Goal: Task Accomplishment & Management: Use online tool/utility

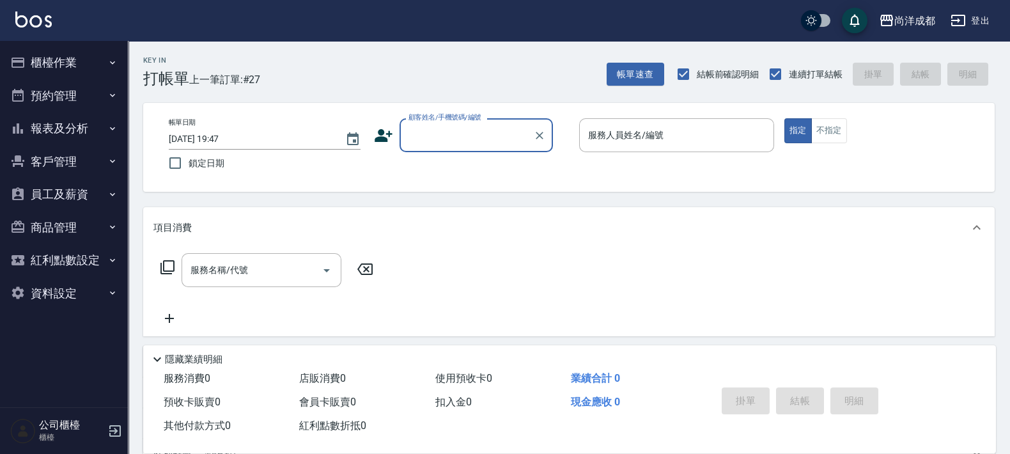
drag, startPoint x: 71, startPoint y: 63, endPoint x: 64, endPoint y: 85, distance: 23.4
click at [70, 70] on button "櫃檯作業" at bounding box center [64, 62] width 118 height 33
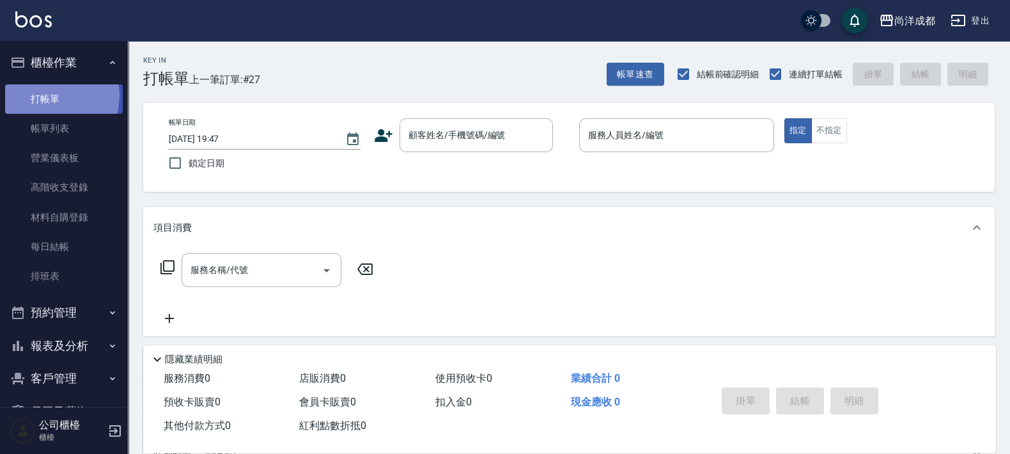
click at [51, 95] on link "打帳單" at bounding box center [64, 98] width 118 height 29
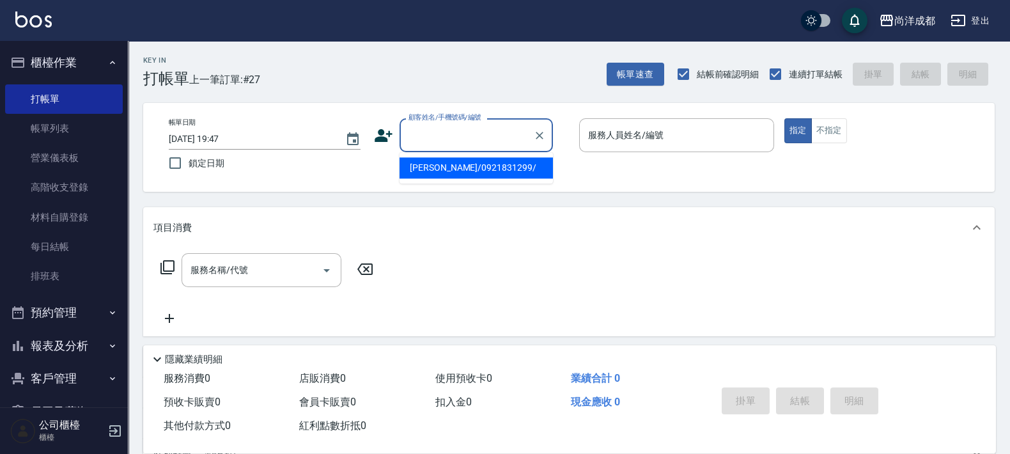
click at [493, 139] on input "顧客姓名/手機號碼/編號" at bounding box center [466, 135] width 123 height 22
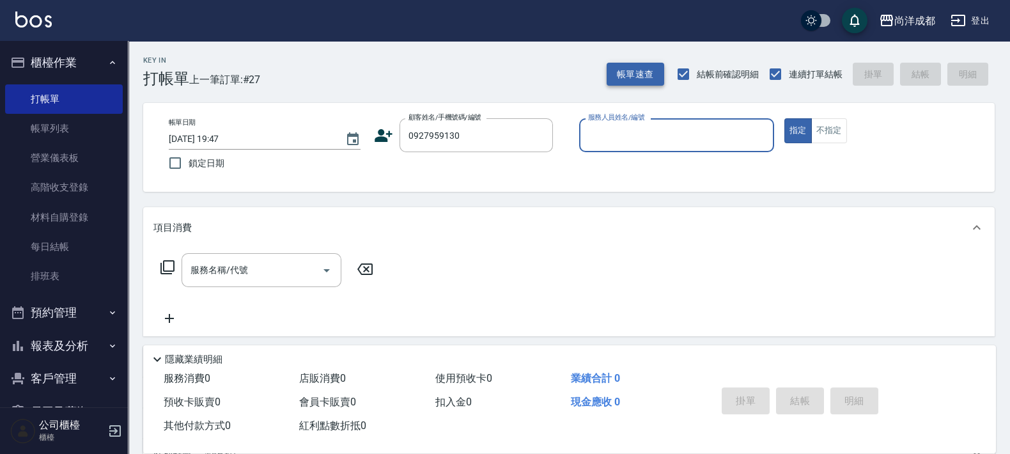
type input "[PERSON_NAME]/0927959130/null"
type input "[PERSON_NAME]-01"
click at [784, 118] on button "指定" at bounding box center [797, 130] width 27 height 25
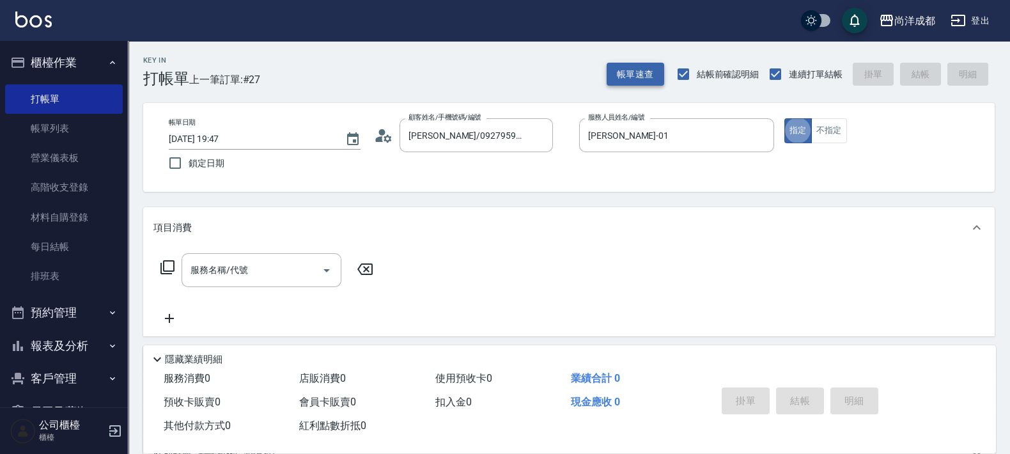
type button "true"
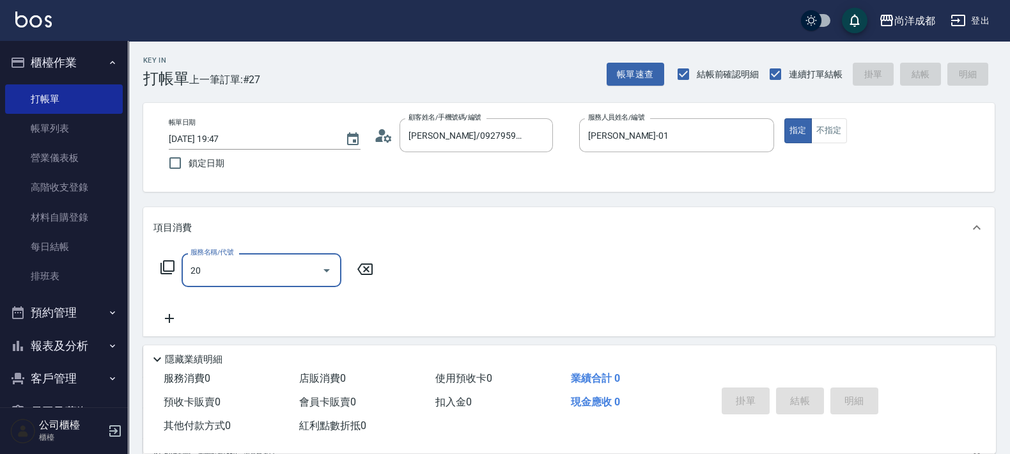
type input "201"
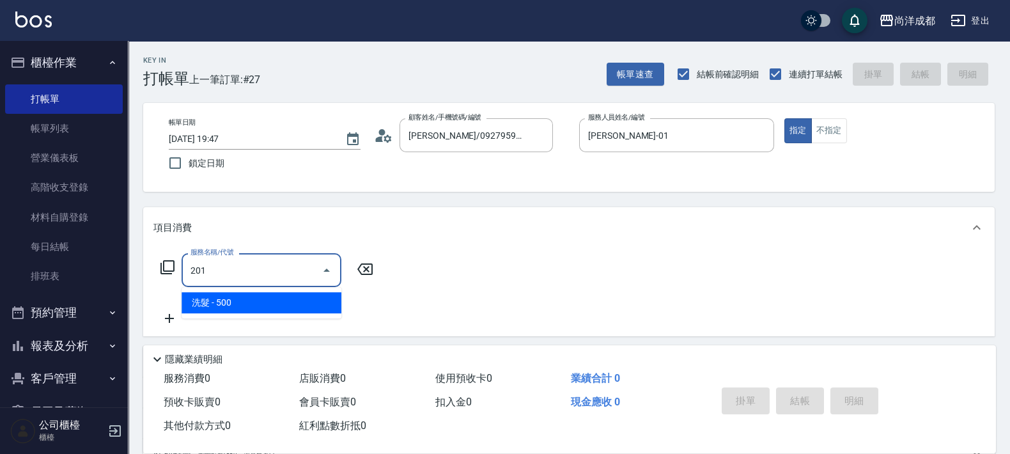
type input "50"
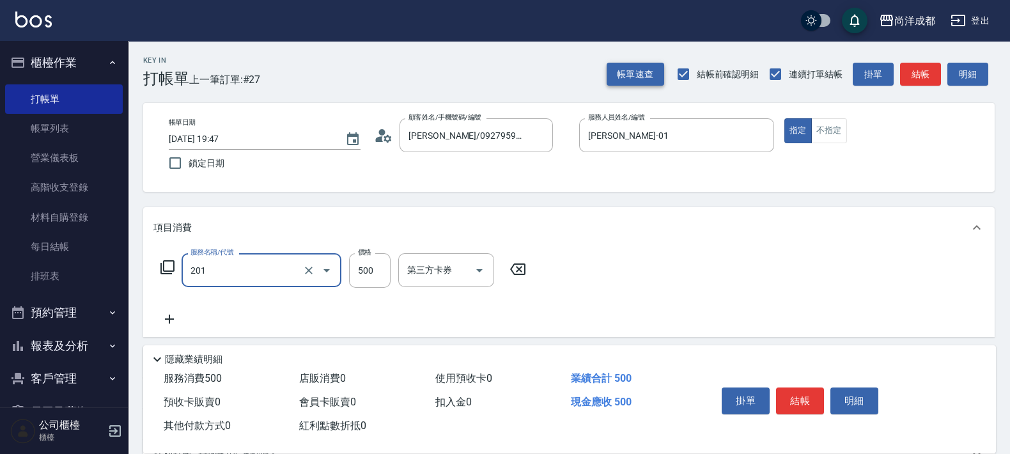
type input "洗髮(201)"
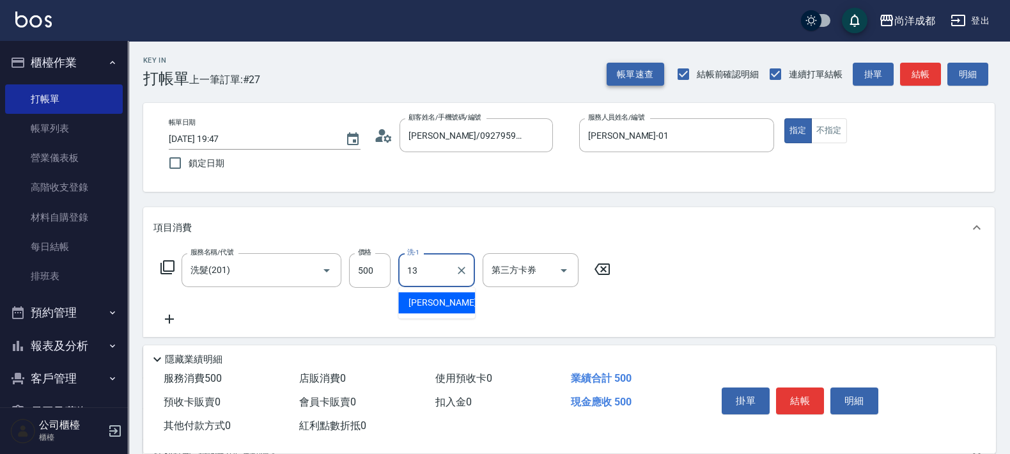
type input "[PERSON_NAME]-13"
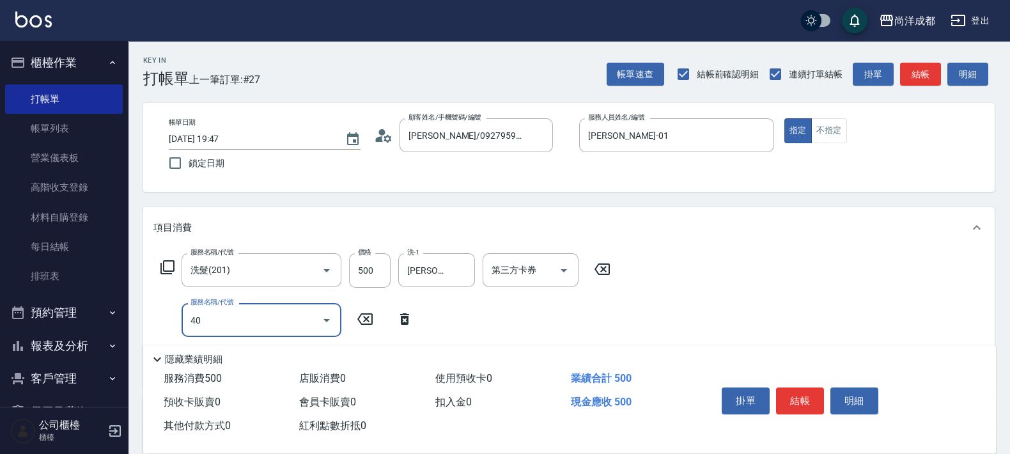
type input "401"
type input "70"
type input "剪髮(401)"
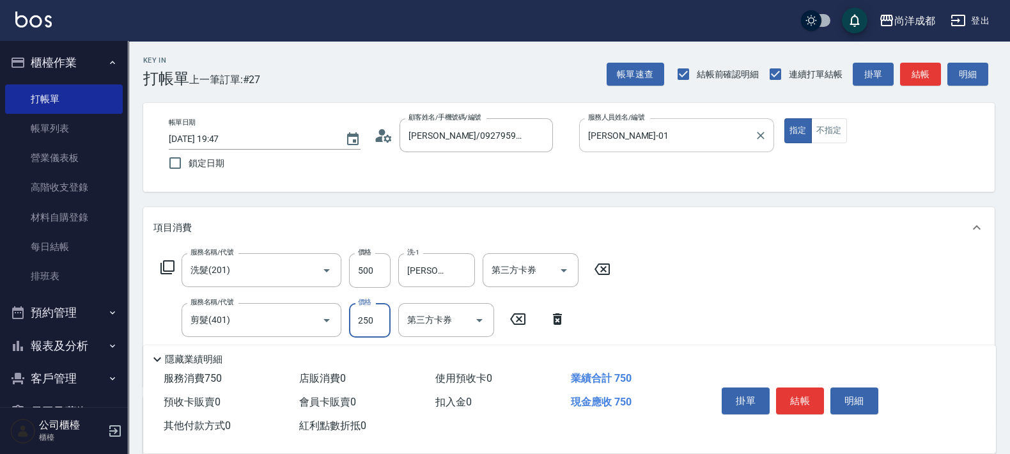
type input "50"
type input "80"
type input "130"
type input "800"
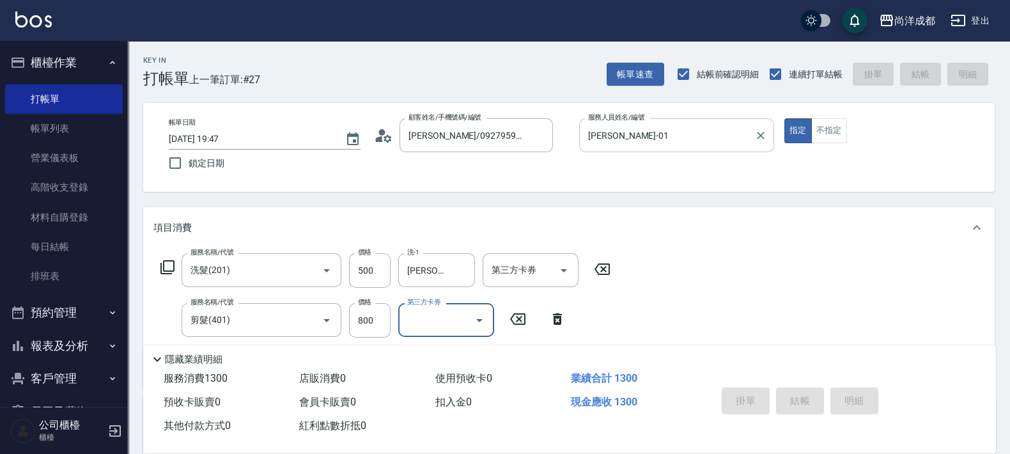
type input "[DATE] 20:46"
type input "0"
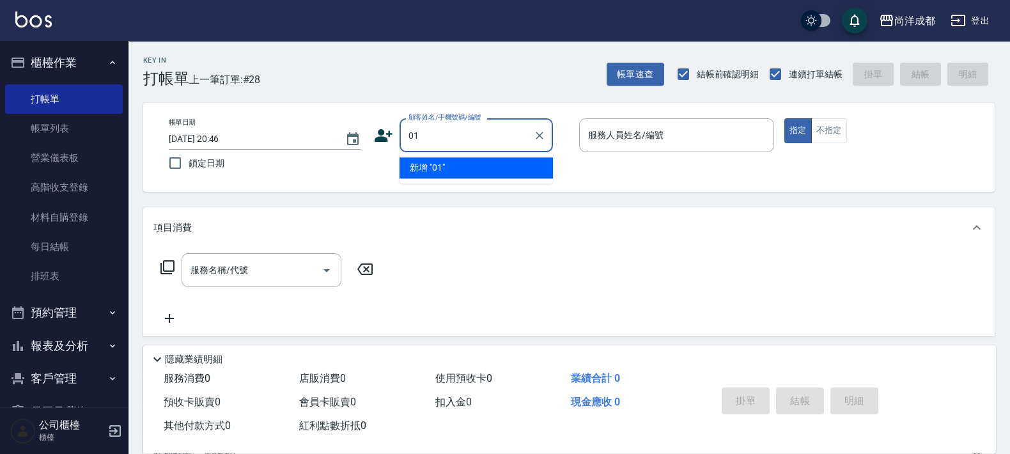
type input "01"
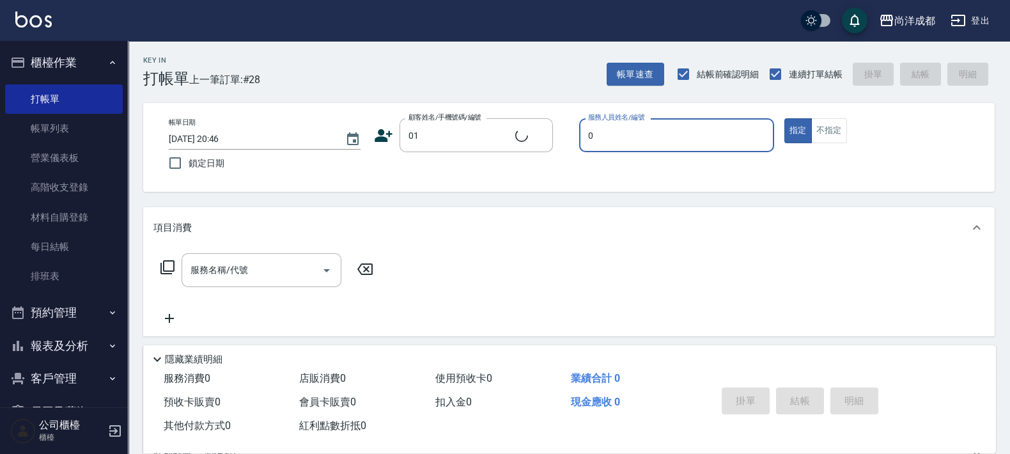
type input "04"
type input "不留客資/01/"
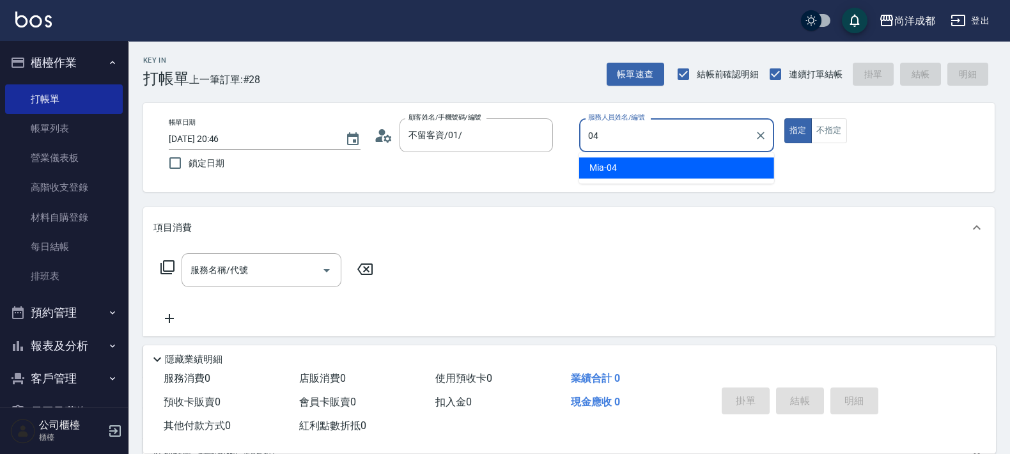
type input "Mia-04"
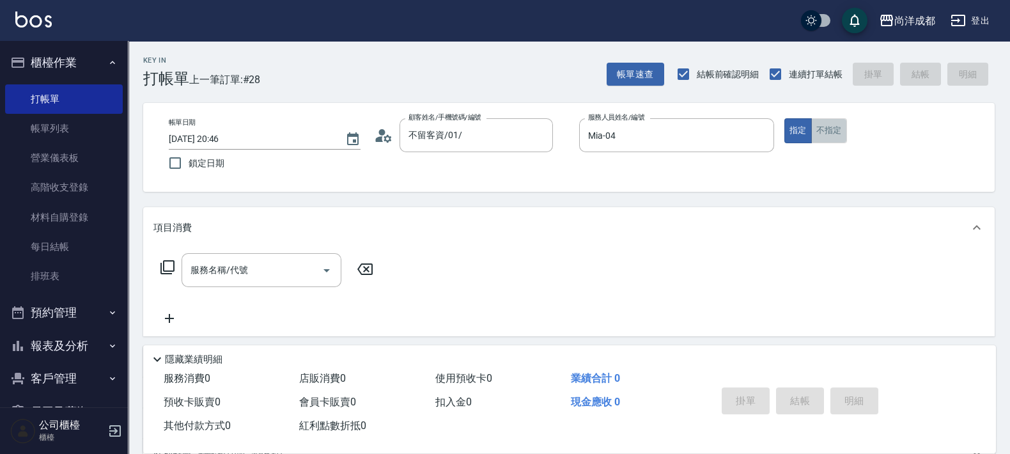
click at [819, 132] on button "不指定" at bounding box center [829, 130] width 36 height 25
type button "false"
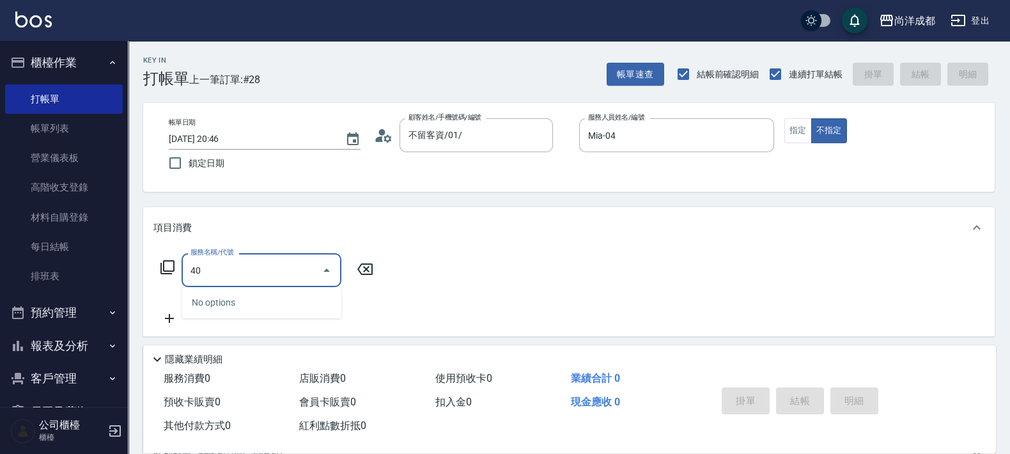
type input "401"
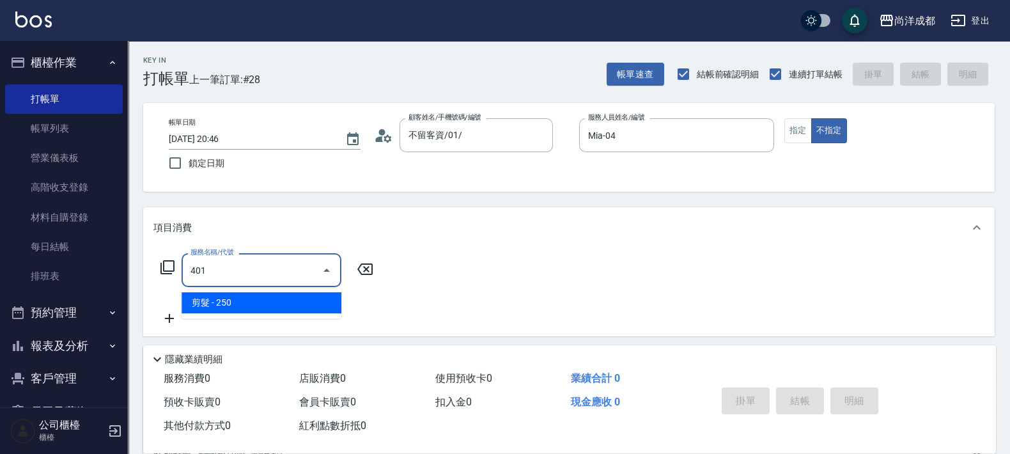
type input "20"
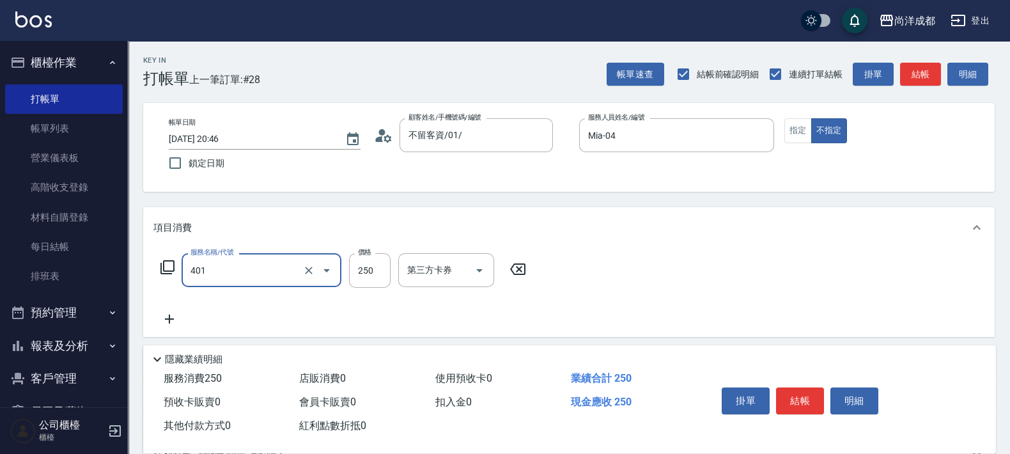
type input "剪髮(401)"
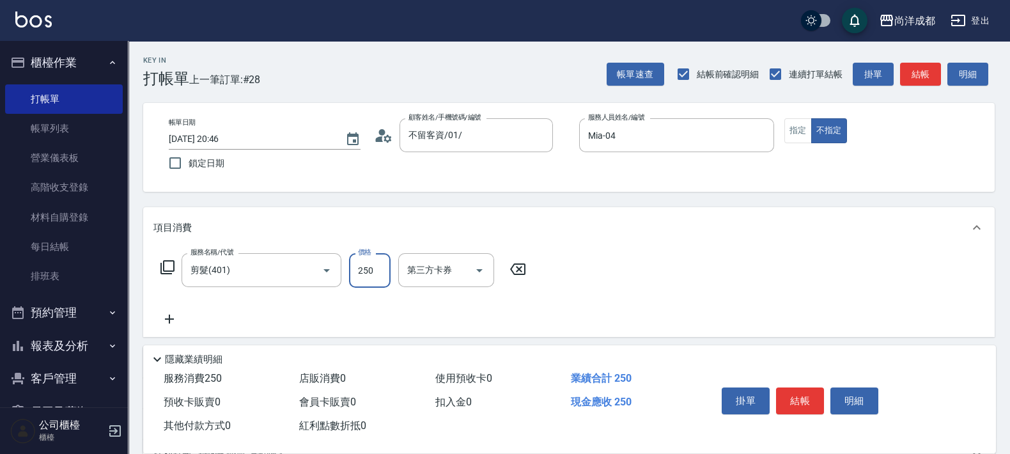
type input "0"
type input "80"
type input "800"
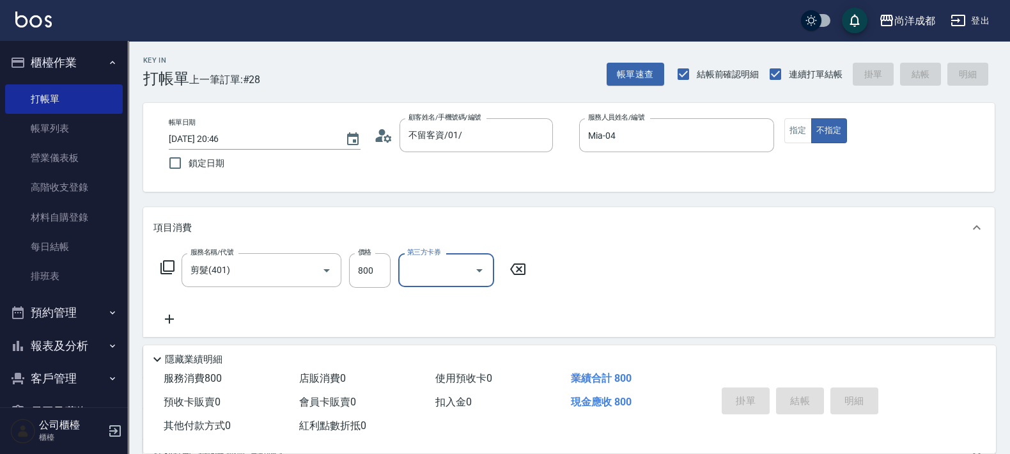
type input "0"
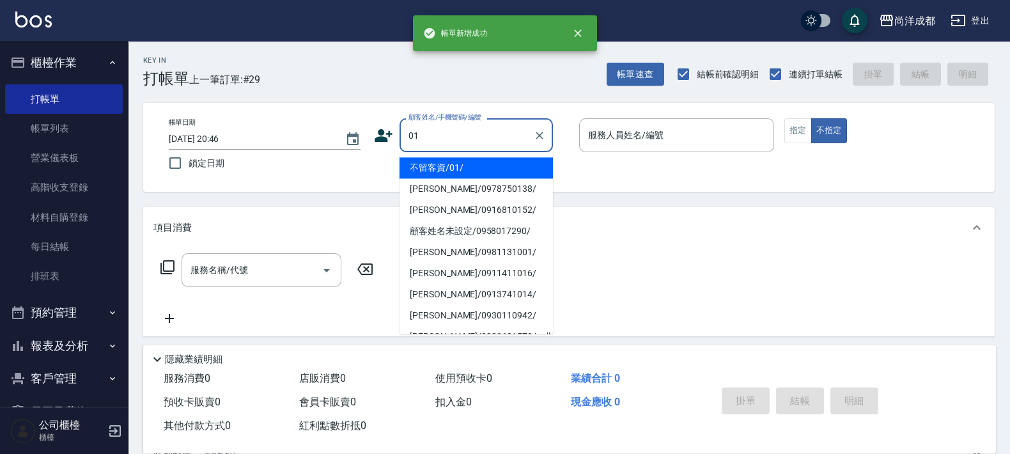
type input "不留客資/01/"
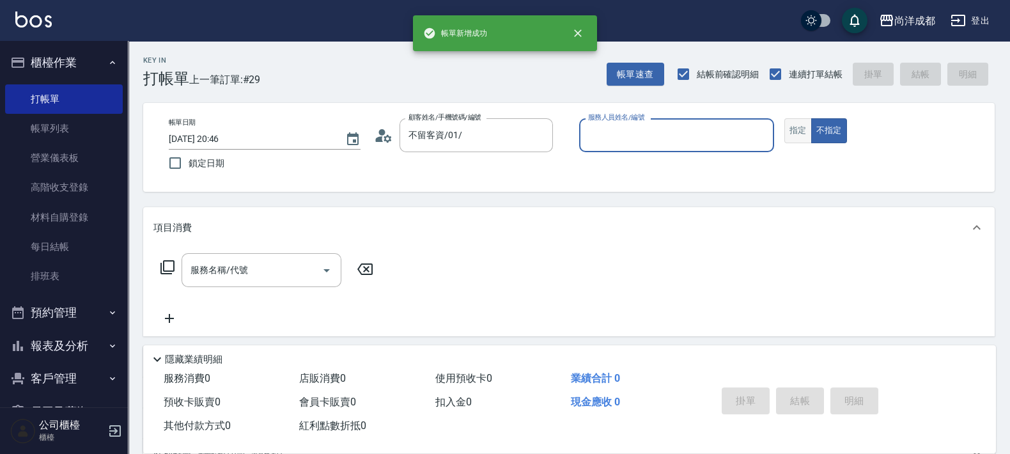
click at [789, 134] on button "指定" at bounding box center [797, 130] width 27 height 25
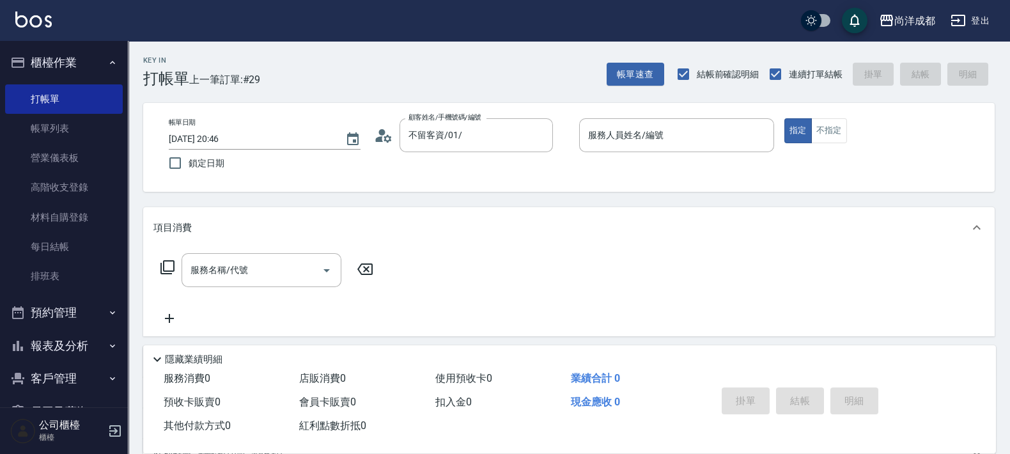
click at [672, 116] on div "帳單日期 [DATE] 20:46 鎖定日期 顧客姓名/手機號碼/編號 不留客資/01/ 顧客姓名/手機號碼/編號 服務人員姓名/編號 服務人員姓名/編號 指…" at bounding box center [568, 147] width 851 height 89
click at [674, 121] on div "服務人員姓名/編號" at bounding box center [676, 135] width 195 height 34
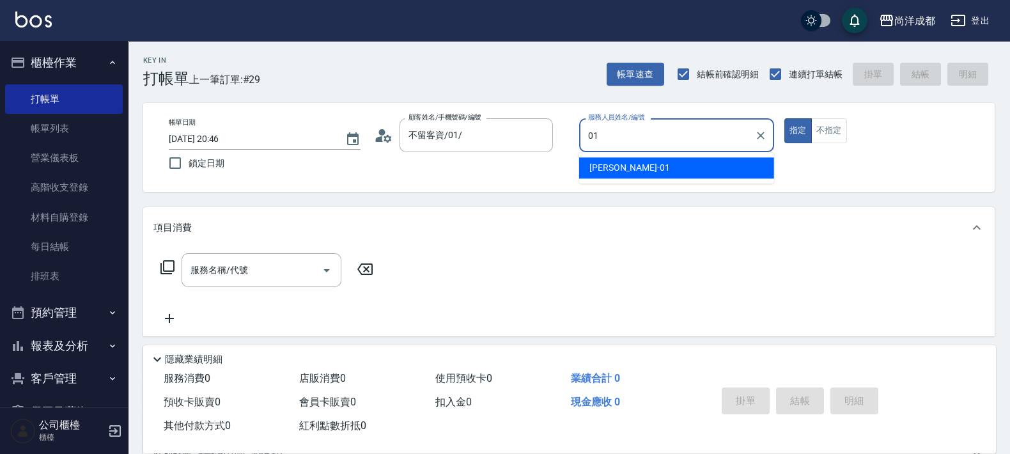
type input "[PERSON_NAME]-01"
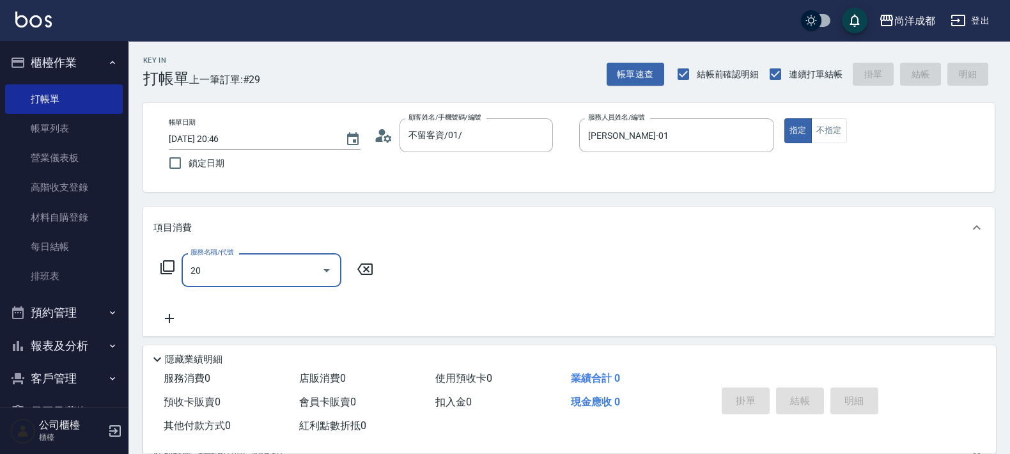
type input "201"
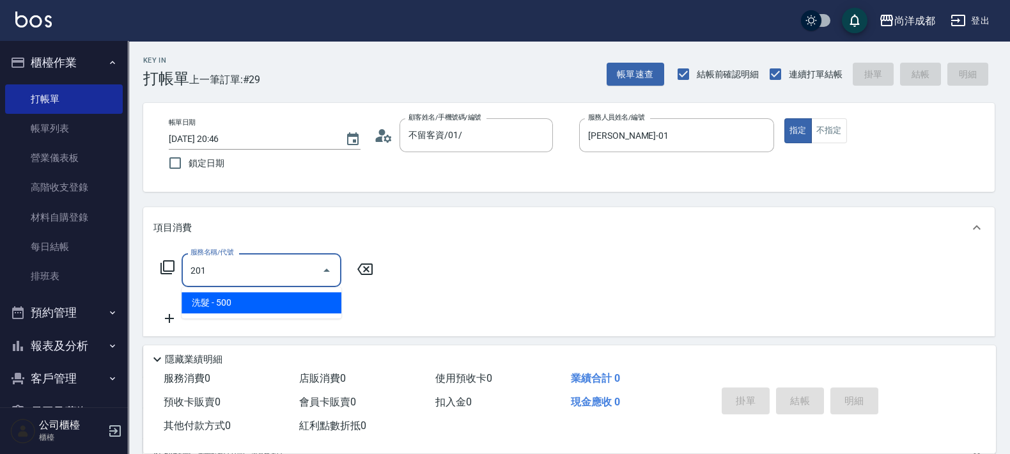
type input "50"
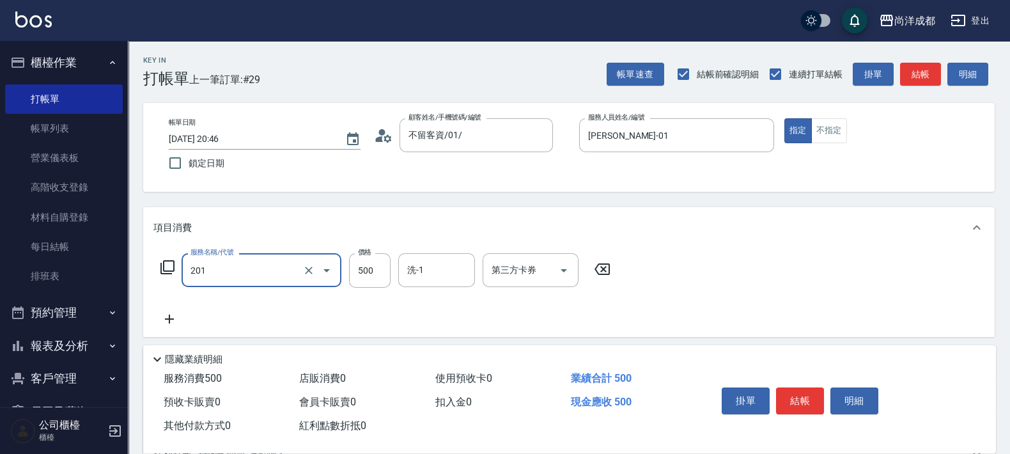
type input "洗髮(201)"
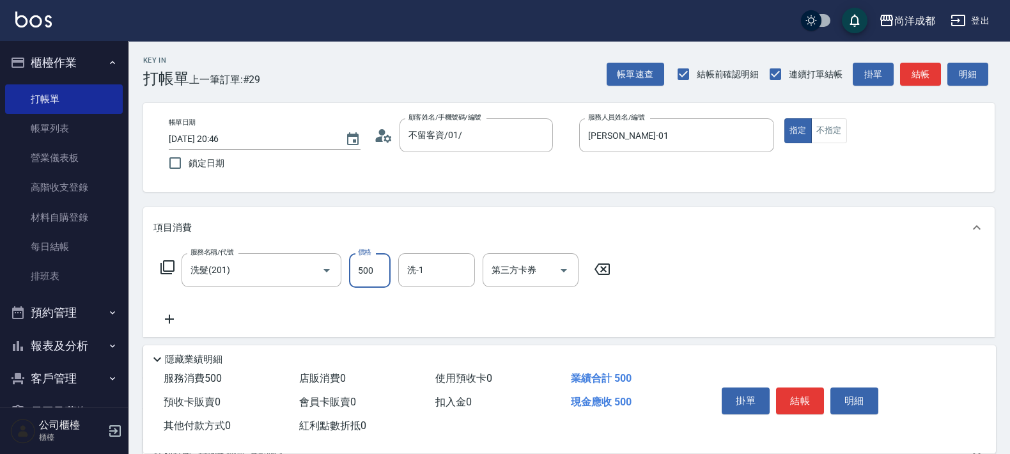
type input "0"
type input "69"
type input "60"
type input "699"
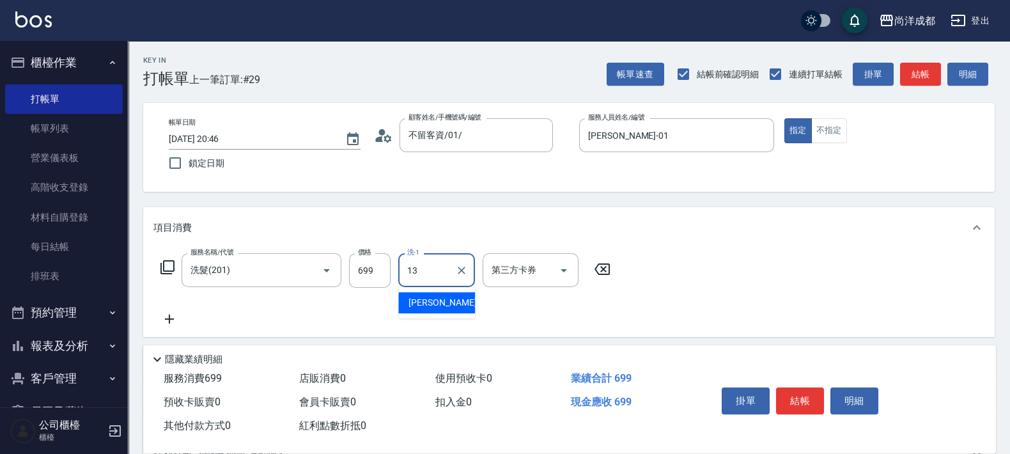
type input "[PERSON_NAME]-13"
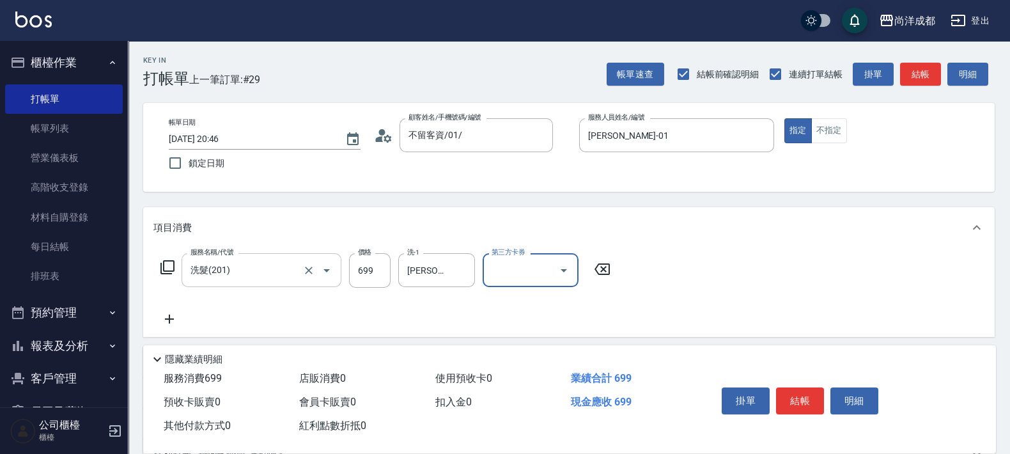
click at [265, 272] on input "洗髮(201)" at bounding box center [243, 270] width 112 height 22
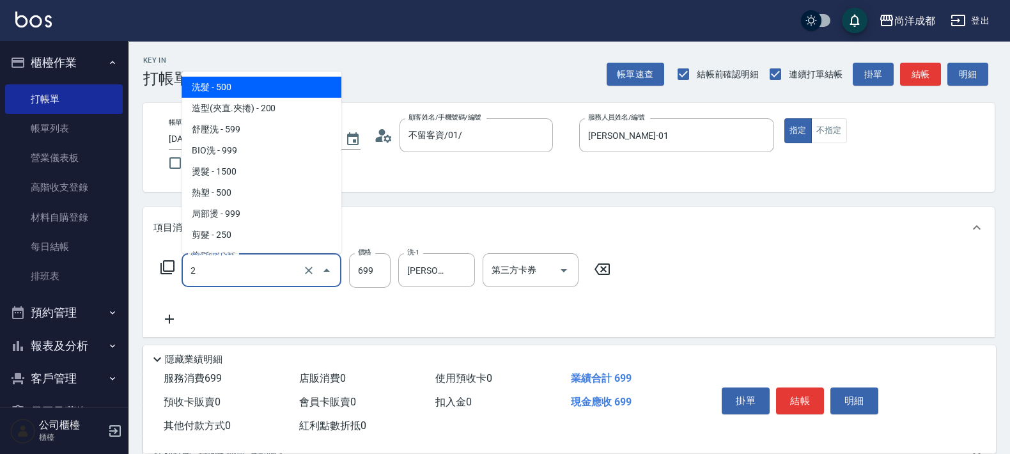
type input "20"
type input "0"
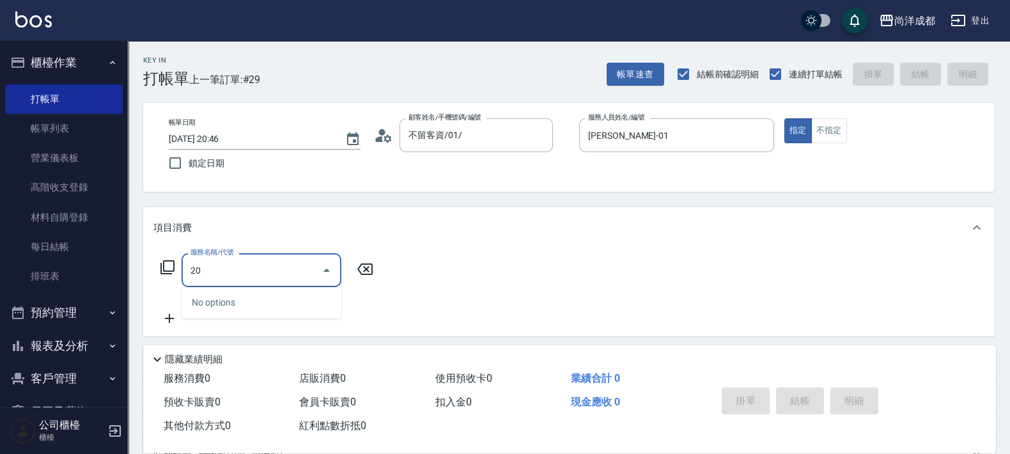
type input "203"
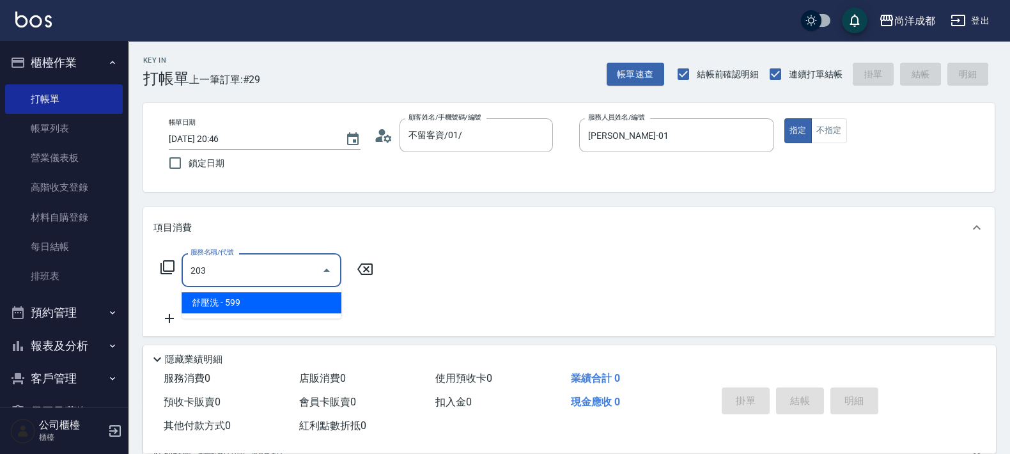
type input "50"
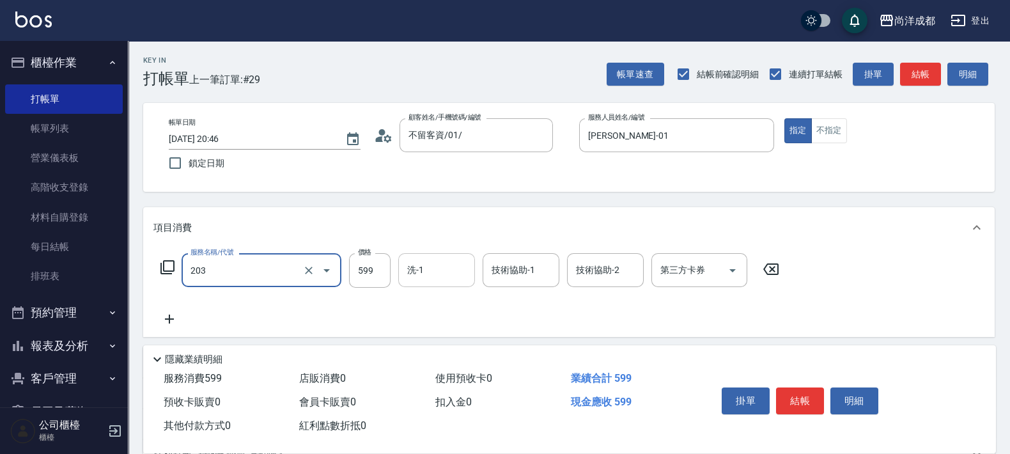
type input "舒壓洗(203)"
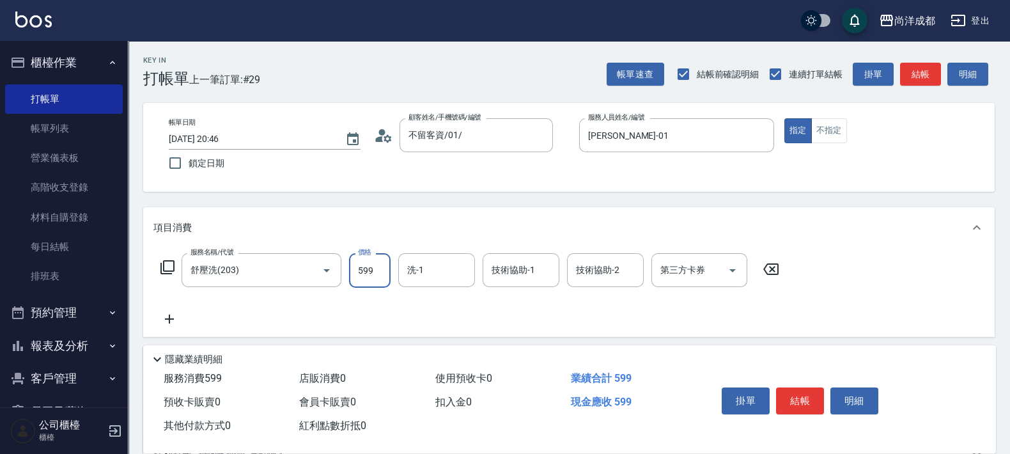
type input "0"
type input "69"
type input "60"
type input "699"
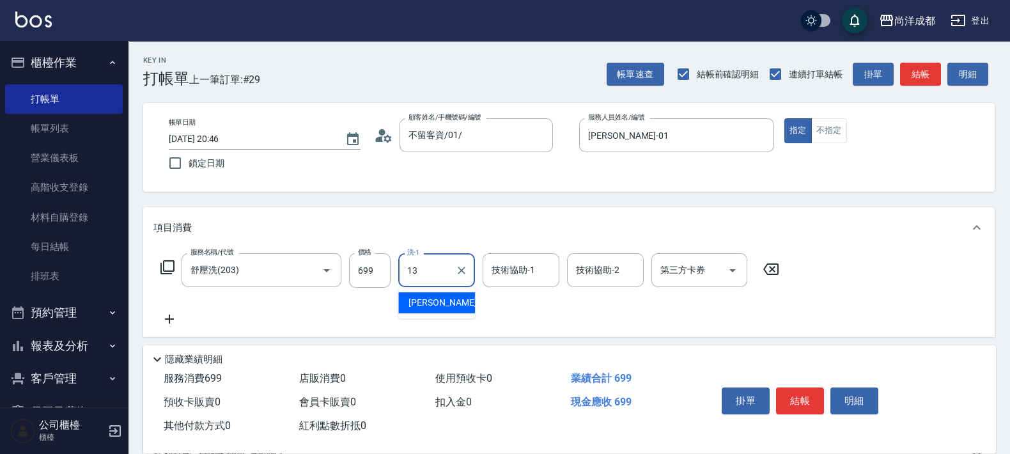
type input "[PERSON_NAME]-13"
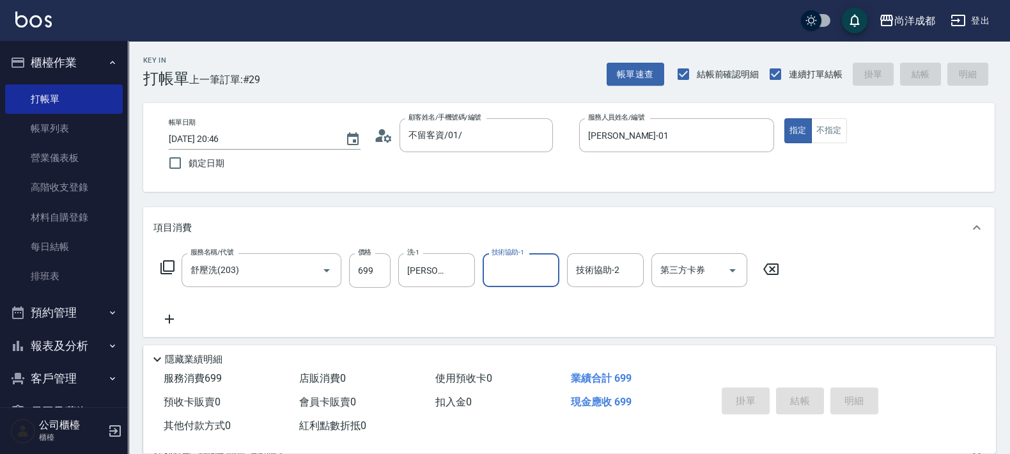
type input "[DATE] 20:47"
type input "0"
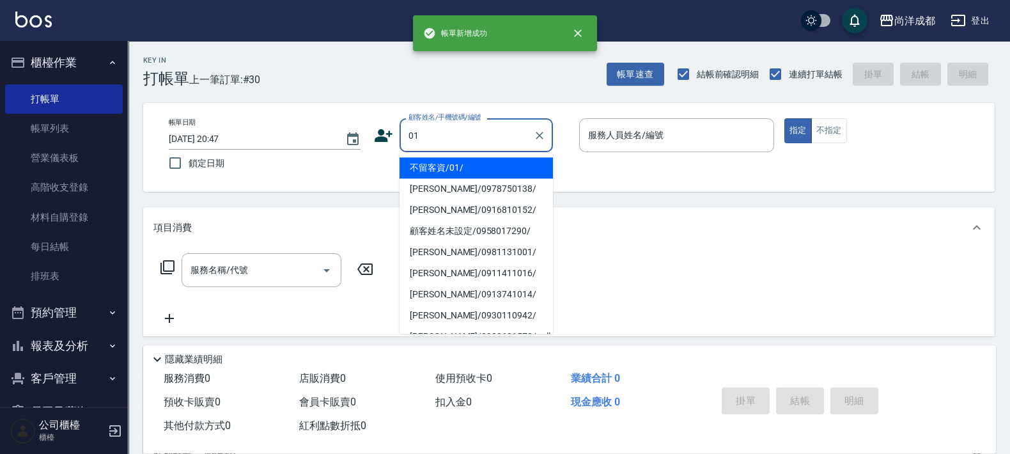
type input "不留客資/01/"
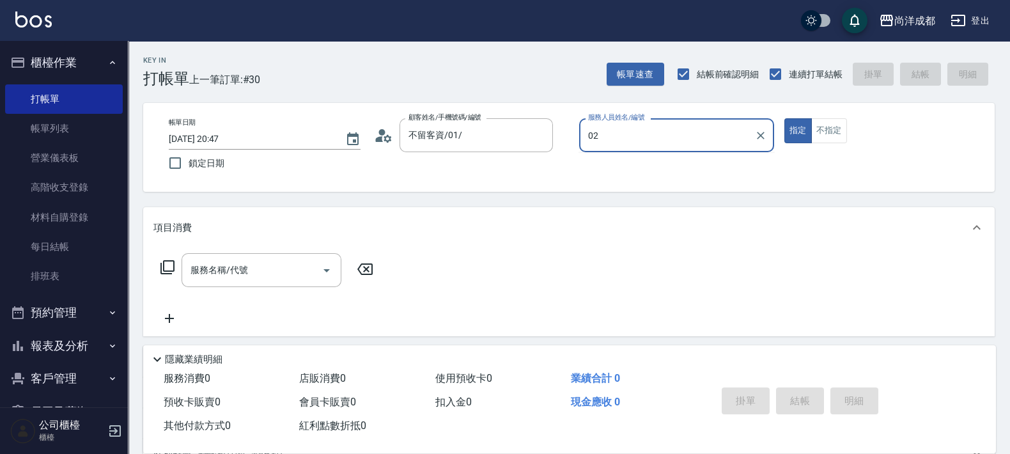
type input "Lance-02"
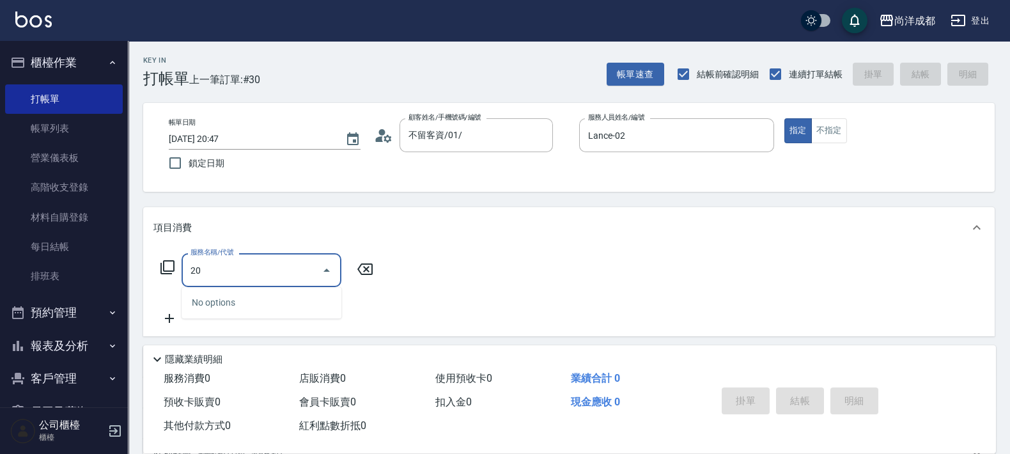
type input "201"
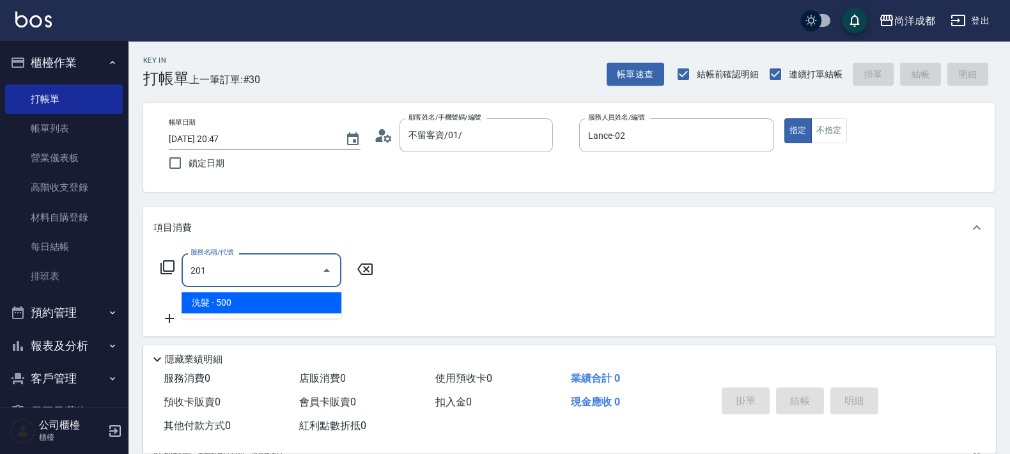
type input "50"
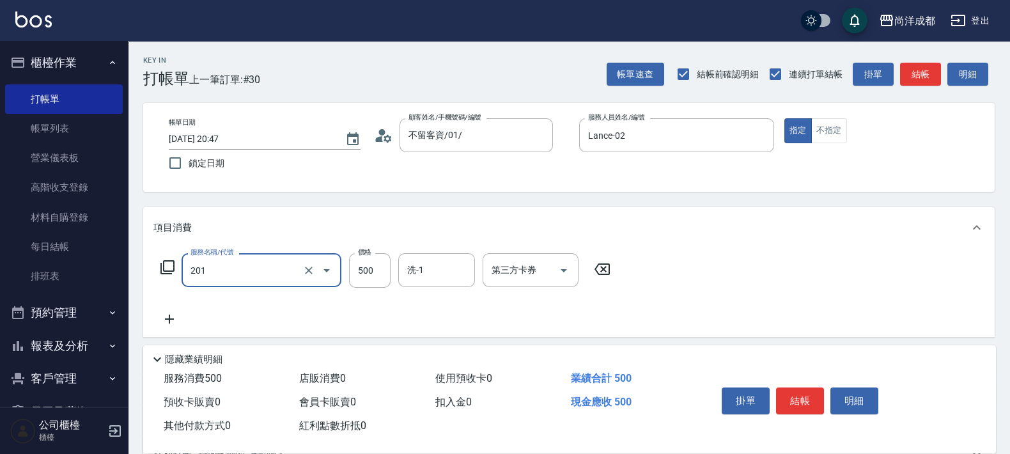
type input "洗髮(201)"
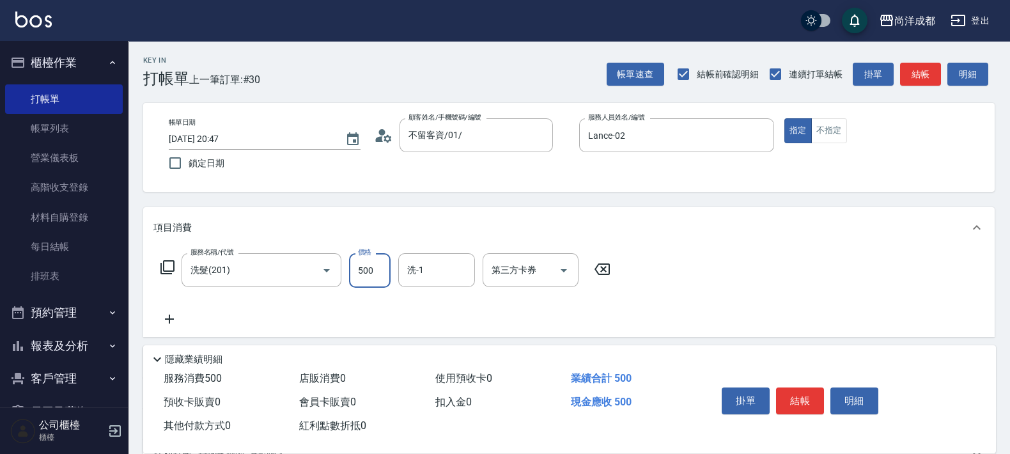
type input "0"
type input "69"
type input "60"
type input "699"
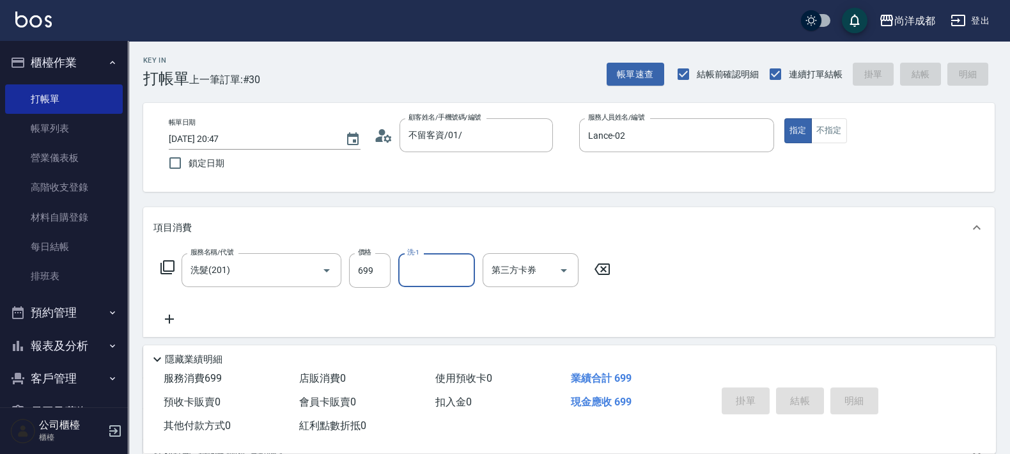
type input "0"
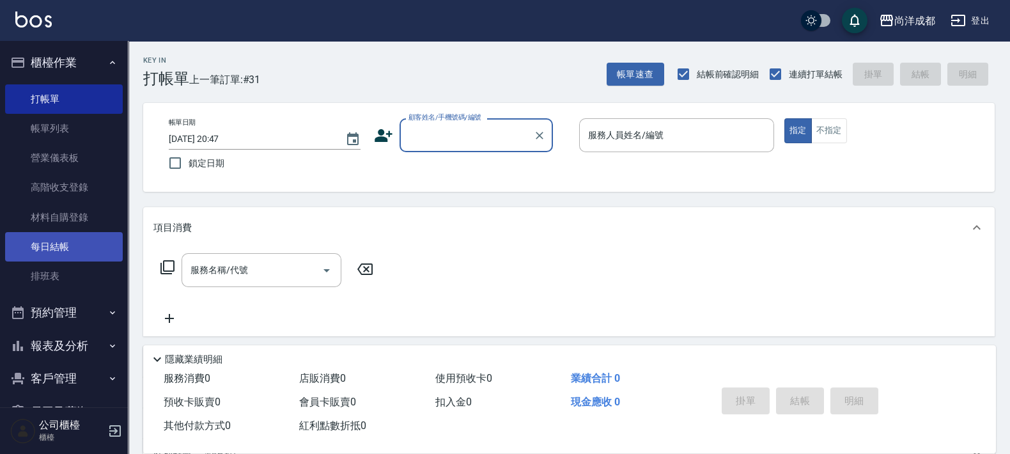
click at [48, 251] on link "每日結帳" at bounding box center [64, 246] width 118 height 29
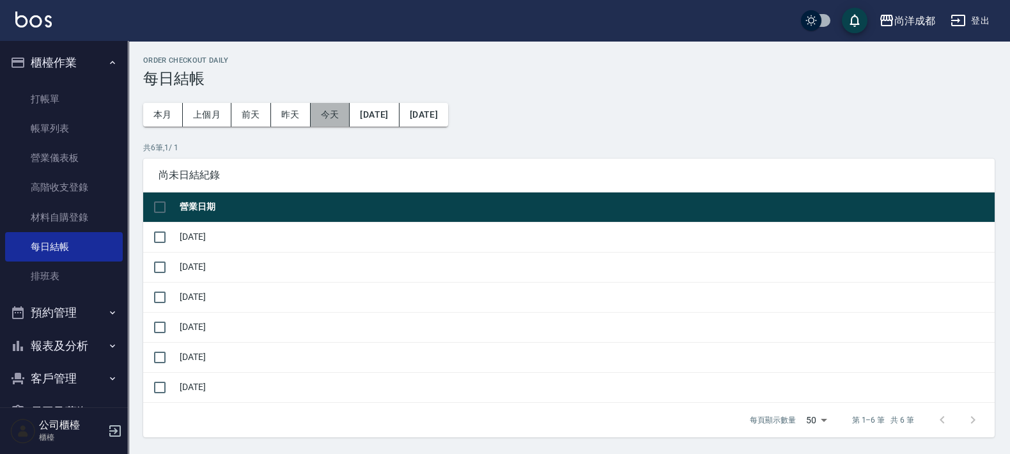
click at [320, 109] on button "今天" at bounding box center [331, 115] width 40 height 24
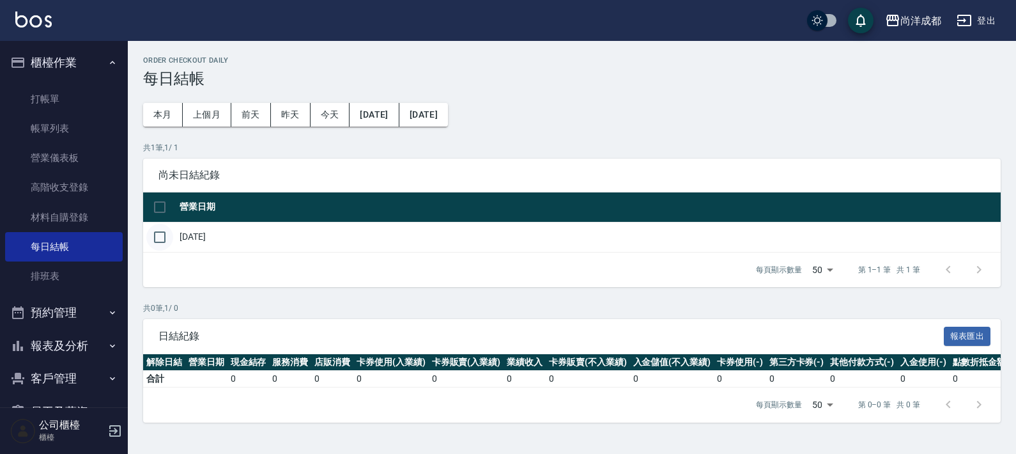
click at [157, 243] on input "checkbox" at bounding box center [159, 237] width 27 height 27
checkbox input "true"
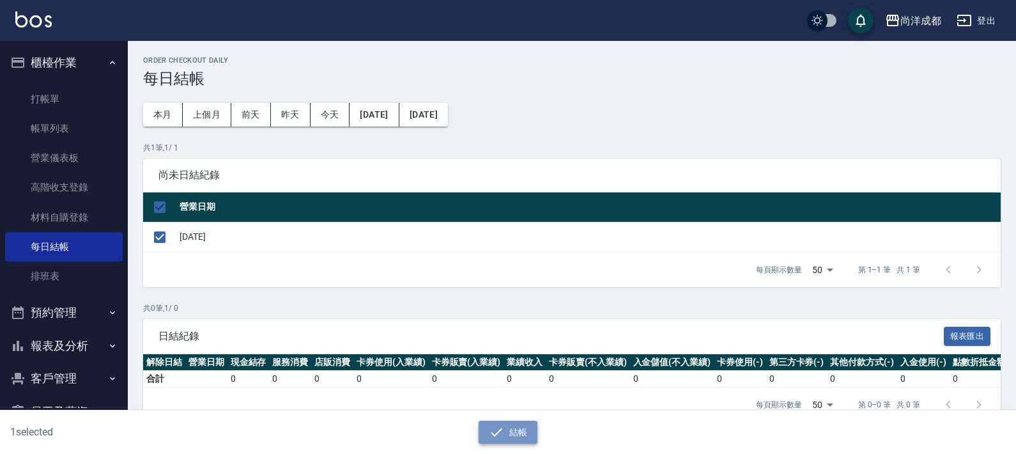
click at [504, 433] on icon "button" at bounding box center [496, 431] width 15 height 15
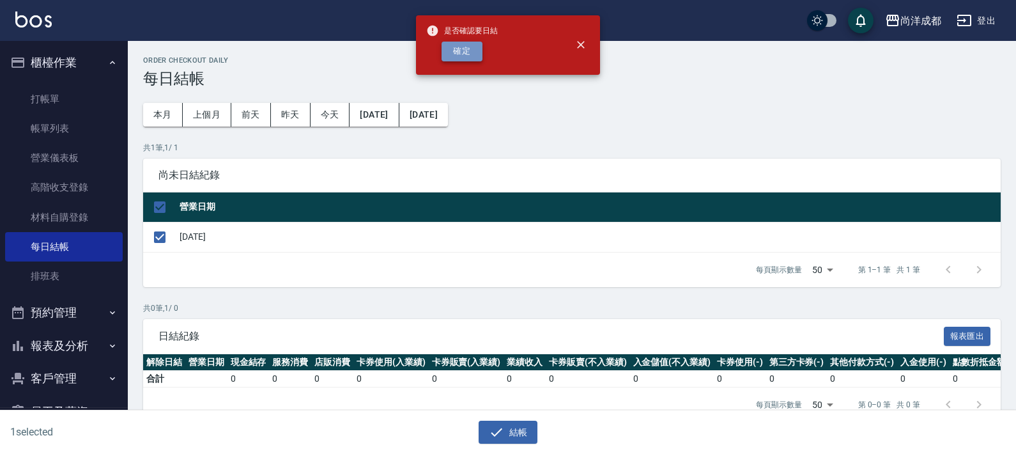
click at [447, 52] on button "確定" at bounding box center [462, 52] width 41 height 20
checkbox input "false"
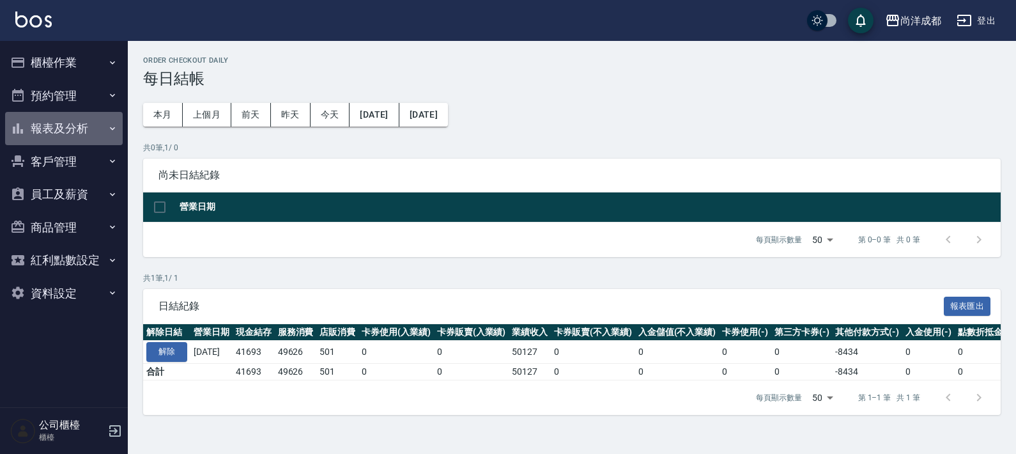
click at [68, 112] on button "報表及分析" at bounding box center [64, 128] width 118 height 33
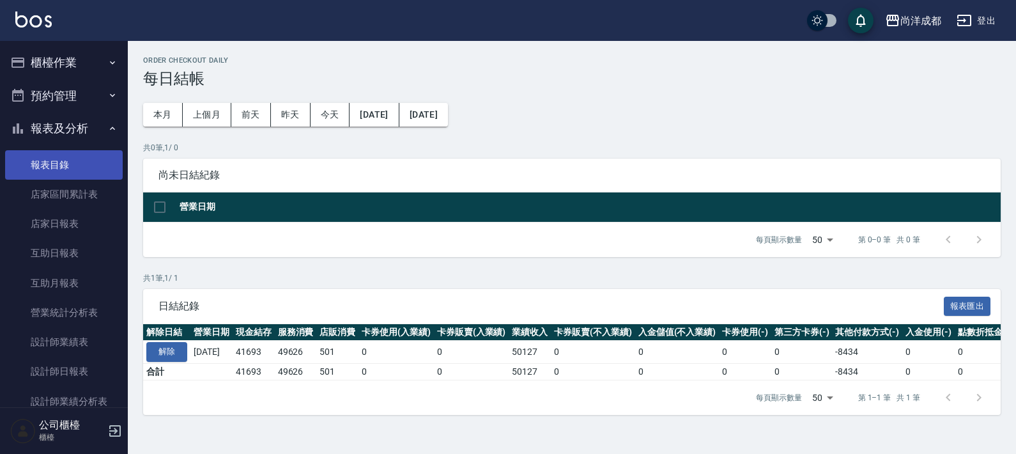
click at [70, 169] on link "報表目錄" at bounding box center [64, 164] width 118 height 29
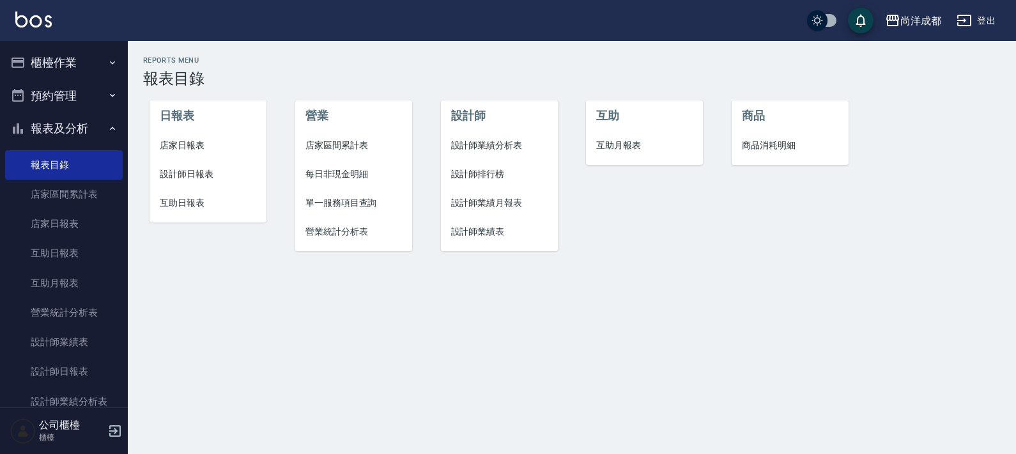
click at [190, 147] on span "店家日報表" at bounding box center [208, 145] width 97 height 13
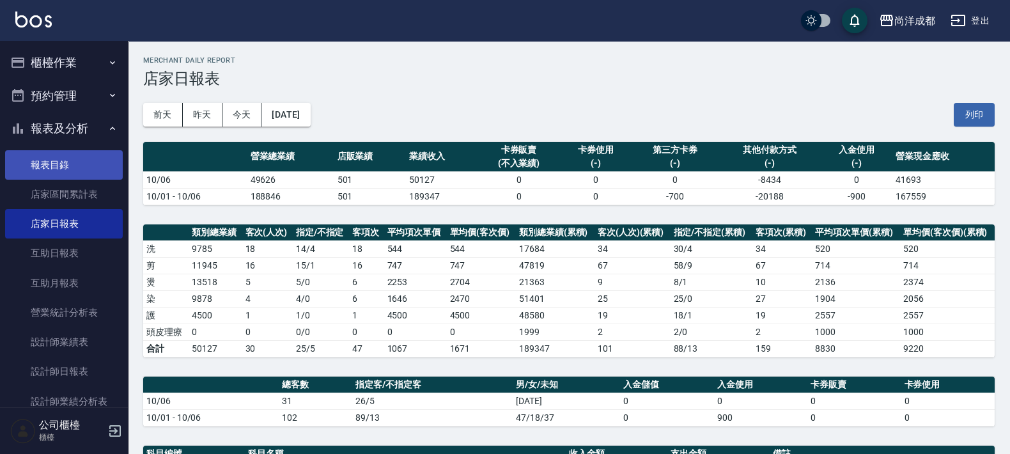
click at [77, 162] on link "報表目錄" at bounding box center [64, 164] width 118 height 29
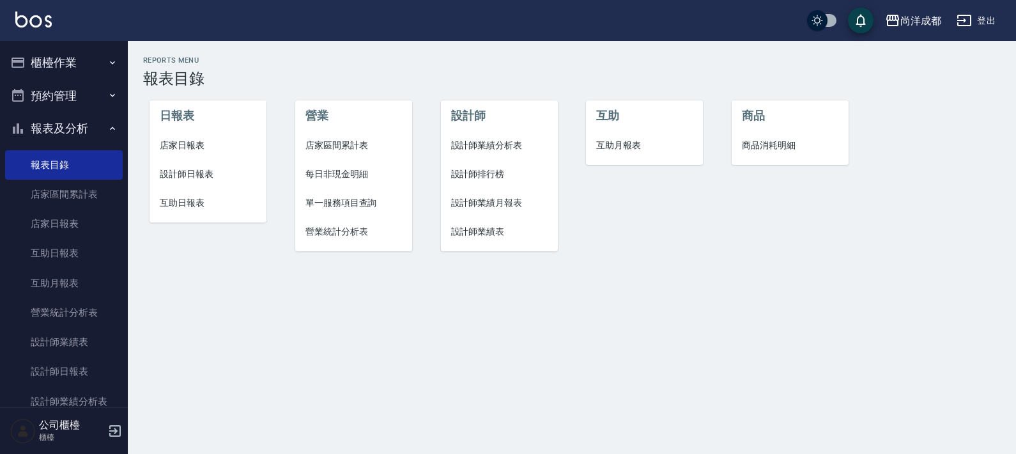
click at [191, 174] on span "設計師日報表" at bounding box center [208, 173] width 97 height 13
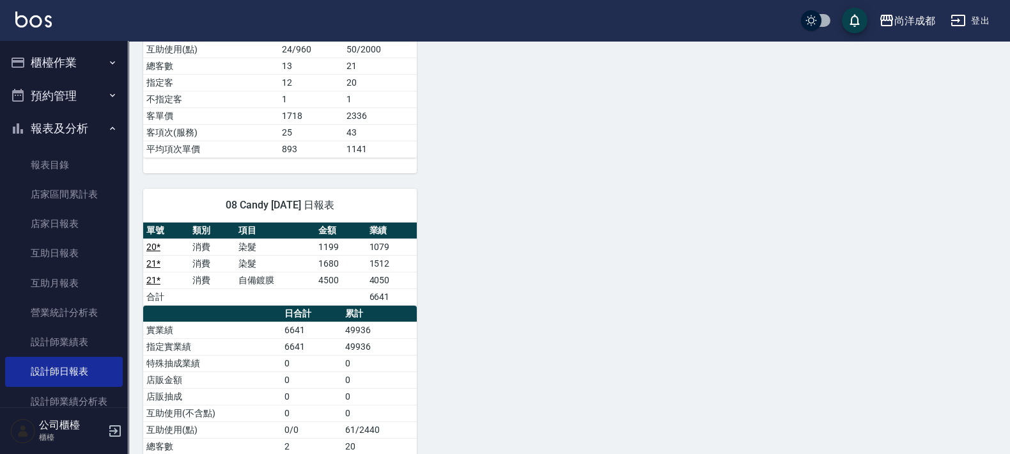
scroll to position [807, 0]
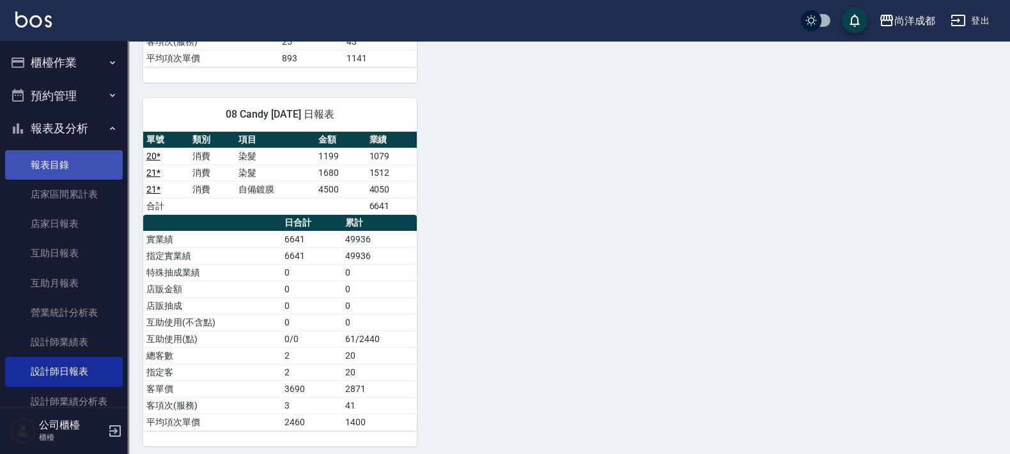
click at [45, 155] on link "報表目錄" at bounding box center [64, 164] width 118 height 29
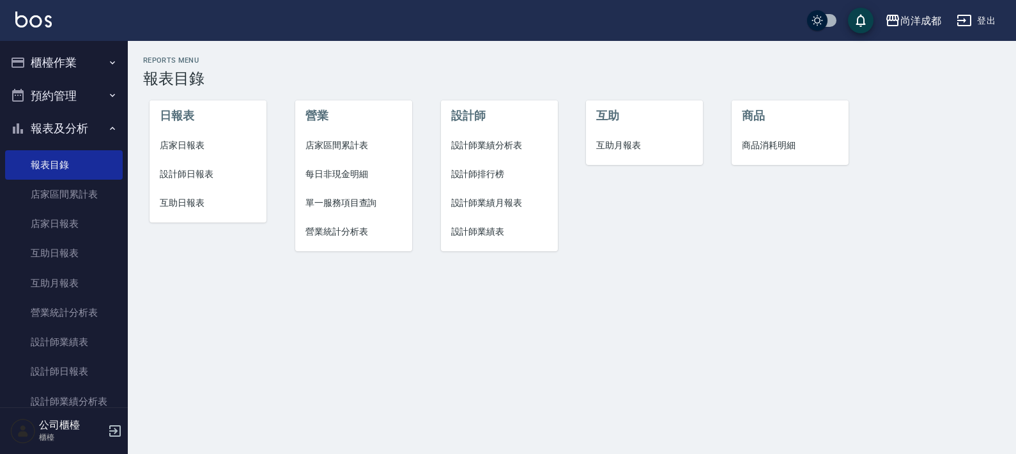
click at [184, 201] on span "互助日報表" at bounding box center [208, 202] width 97 height 13
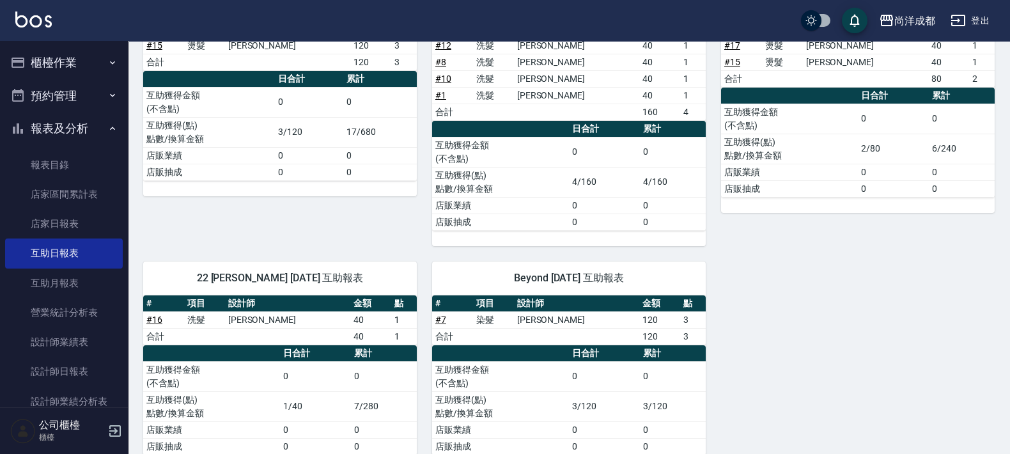
scroll to position [585, 0]
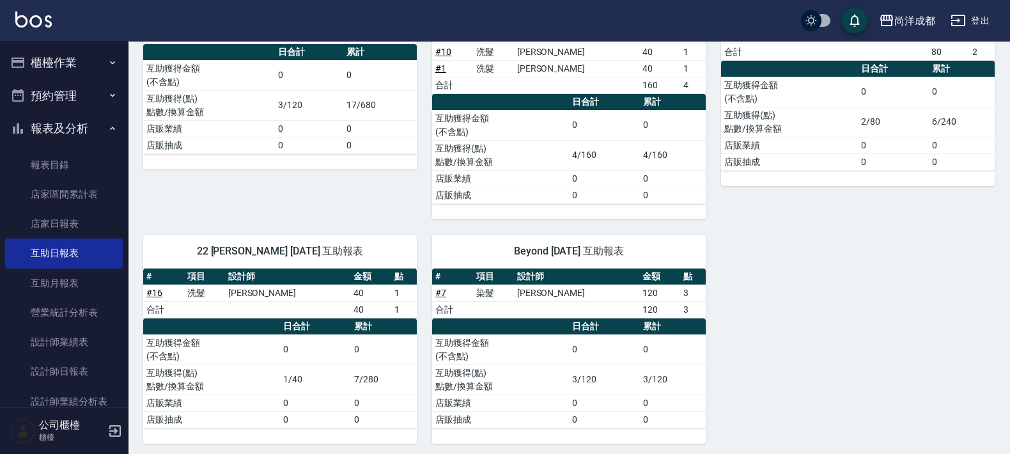
click at [441, 290] on link "# 7" at bounding box center [440, 293] width 11 height 10
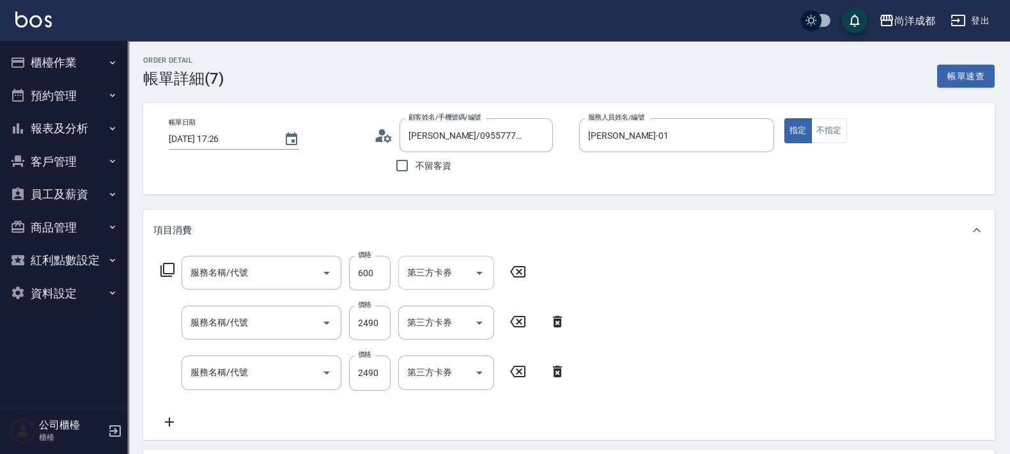
type input "染髮(501)"
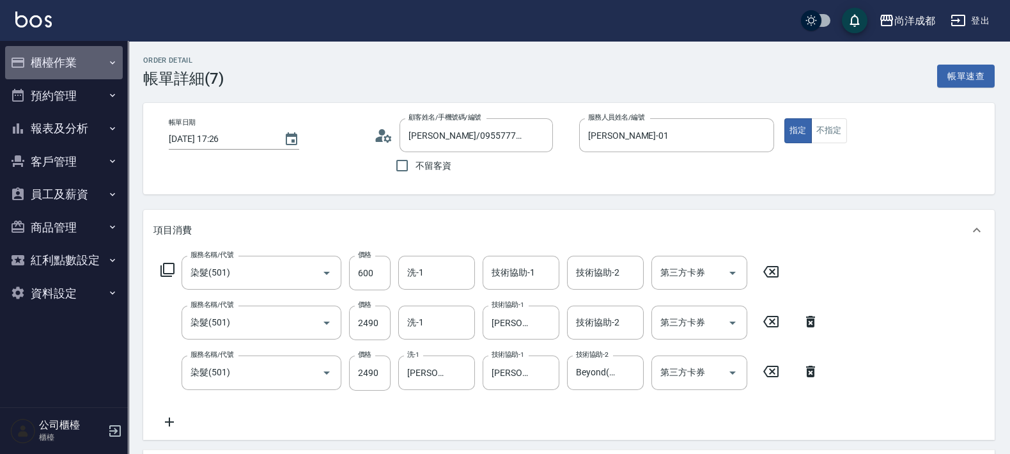
click at [72, 59] on button "櫃檯作業" at bounding box center [64, 62] width 118 height 33
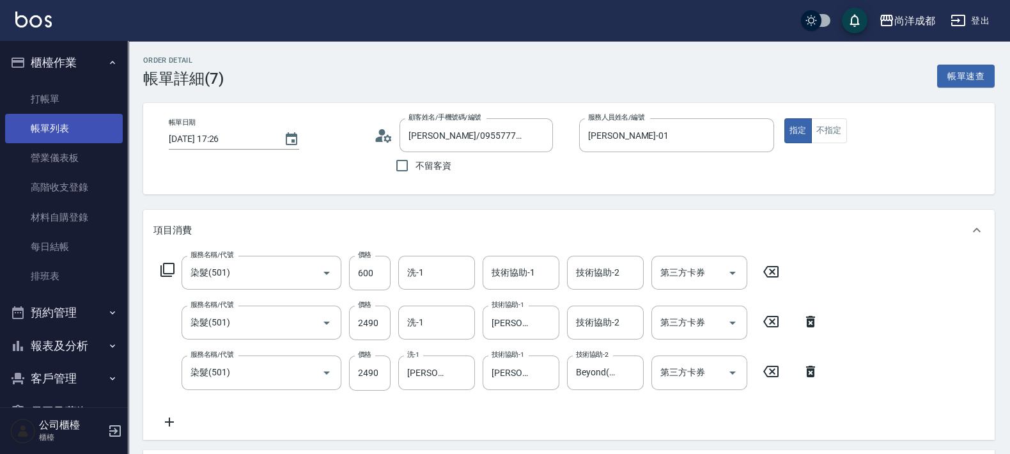
click at [54, 135] on link "帳單列表" at bounding box center [64, 128] width 118 height 29
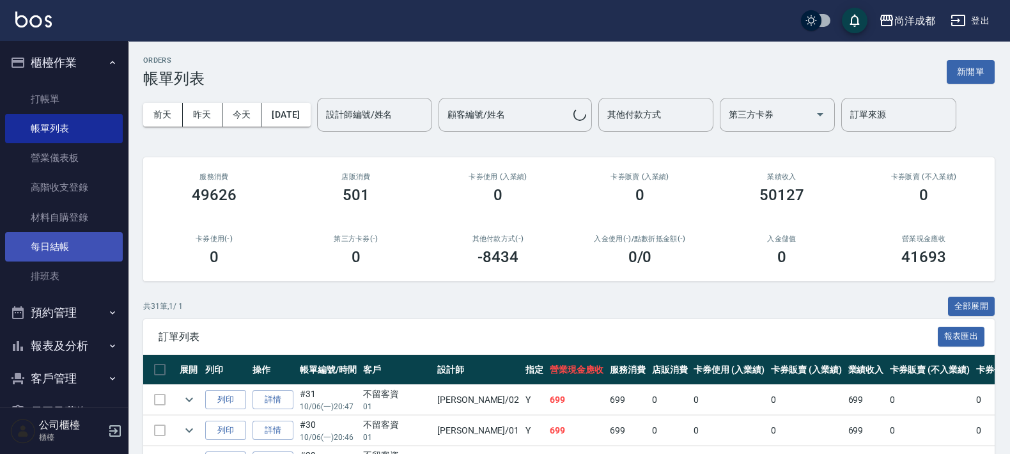
click at [67, 240] on link "每日結帳" at bounding box center [64, 246] width 118 height 29
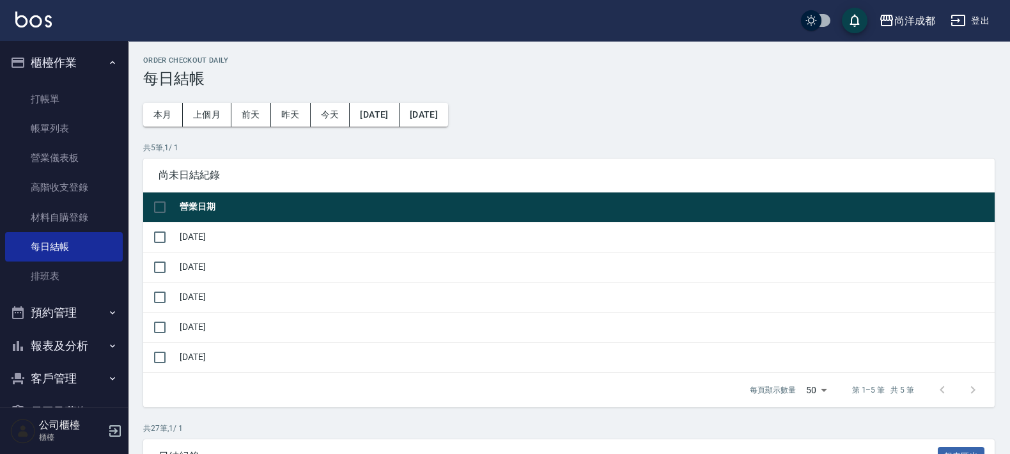
drag, startPoint x: 329, startPoint y: 119, endPoint x: 327, endPoint y: 128, distance: 9.3
click at [329, 124] on button "今天" at bounding box center [331, 115] width 40 height 24
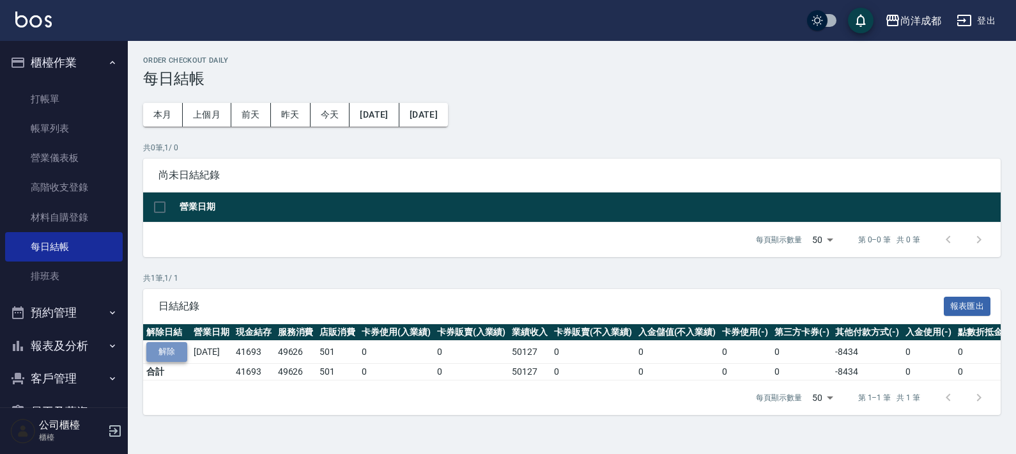
click at [164, 353] on button "解除" at bounding box center [166, 352] width 41 height 20
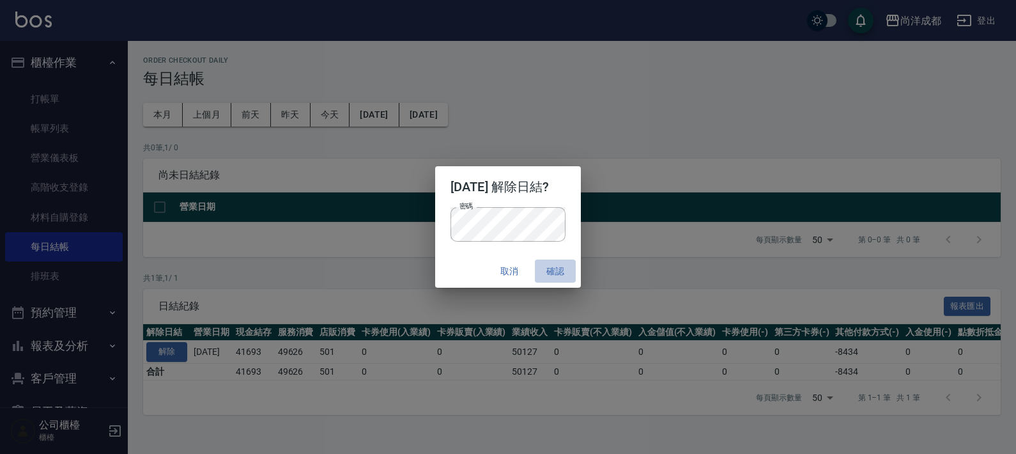
click at [574, 269] on button "確認" at bounding box center [555, 271] width 41 height 24
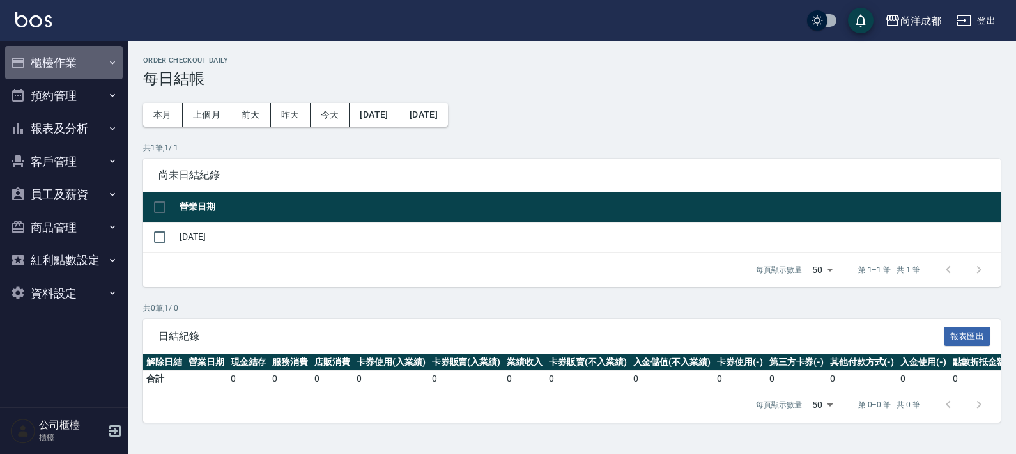
click at [95, 71] on button "櫃檯作業" at bounding box center [64, 62] width 118 height 33
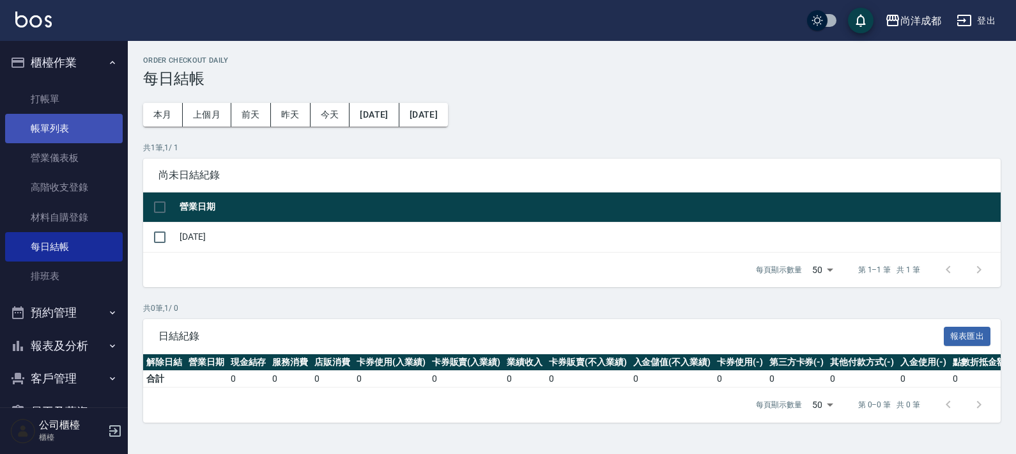
click at [76, 135] on link "帳單列表" at bounding box center [64, 128] width 118 height 29
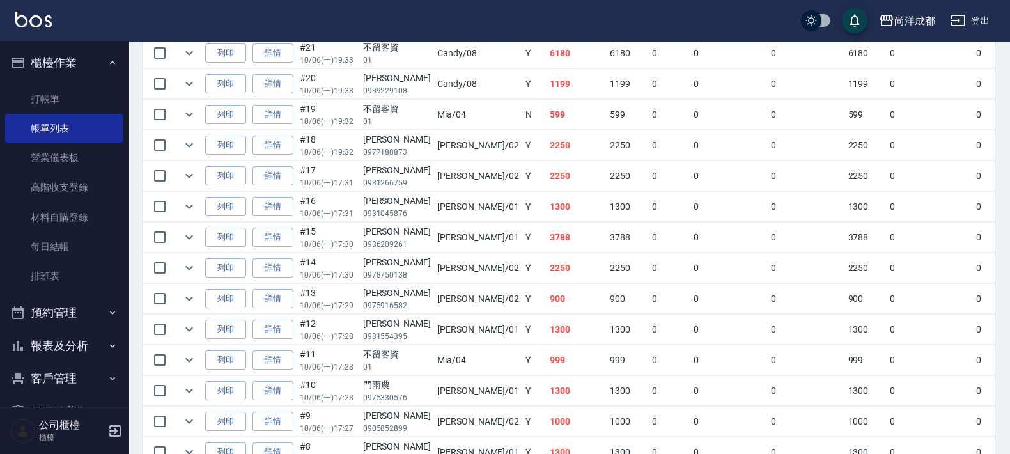
scroll to position [799, 0]
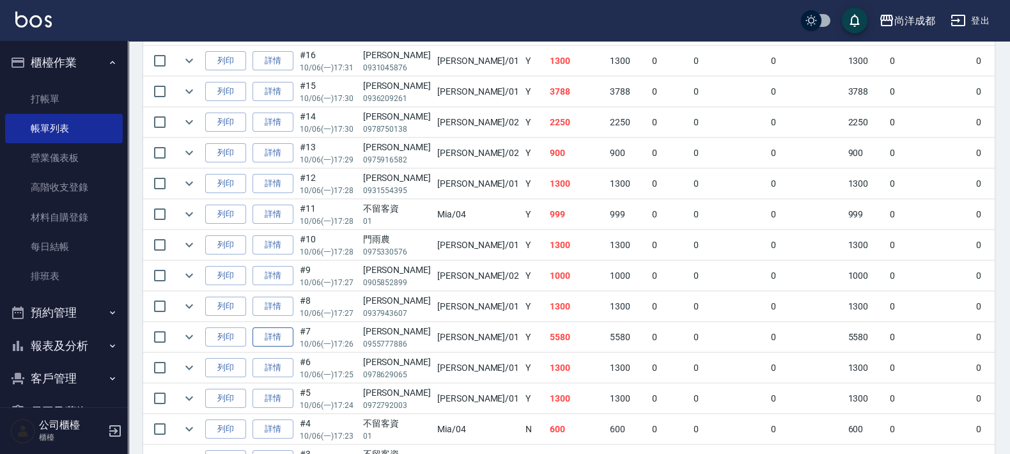
click at [290, 330] on link "詳情" at bounding box center [272, 337] width 41 height 20
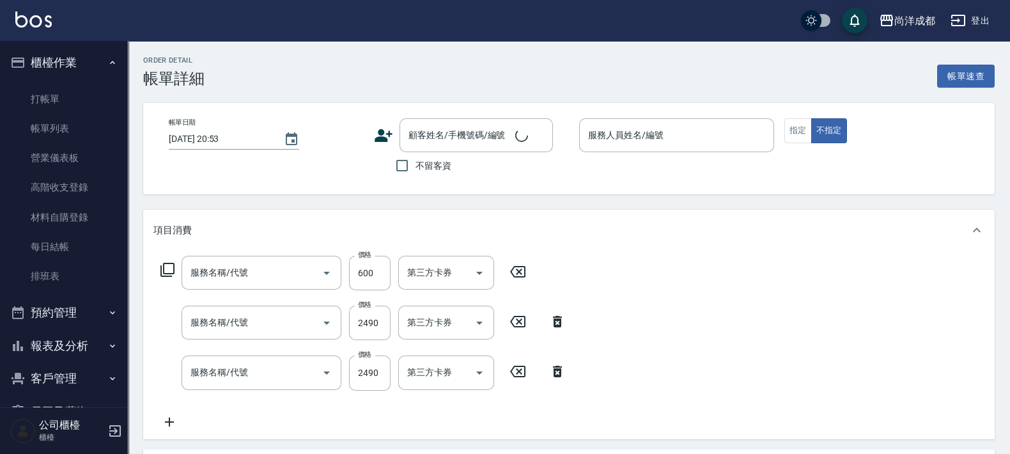
type input "染髮(501)"
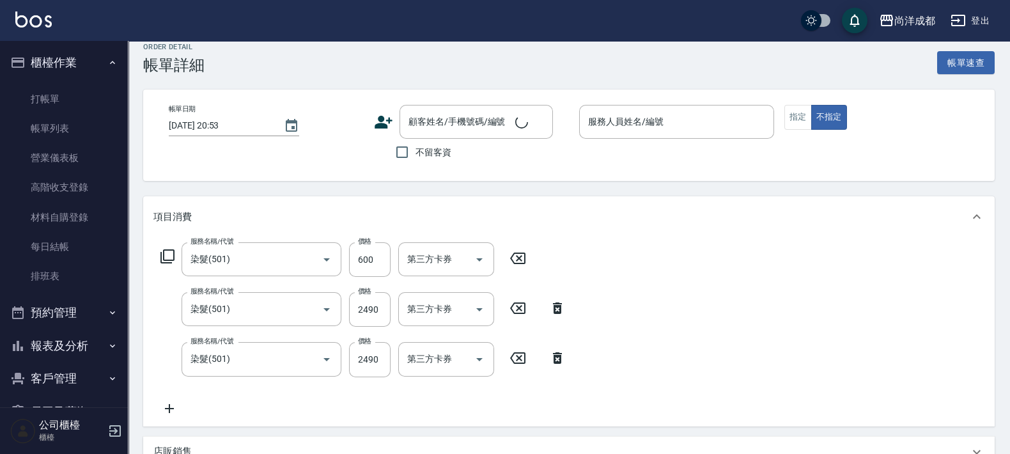
scroll to position [240, 0]
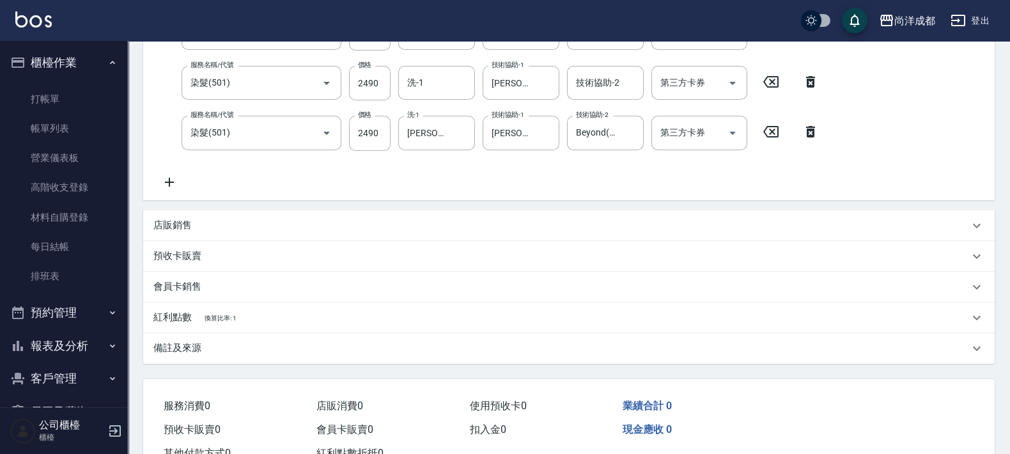
type input "2025/10/06 17:26"
type input "[PERSON_NAME]-01"
type input "550"
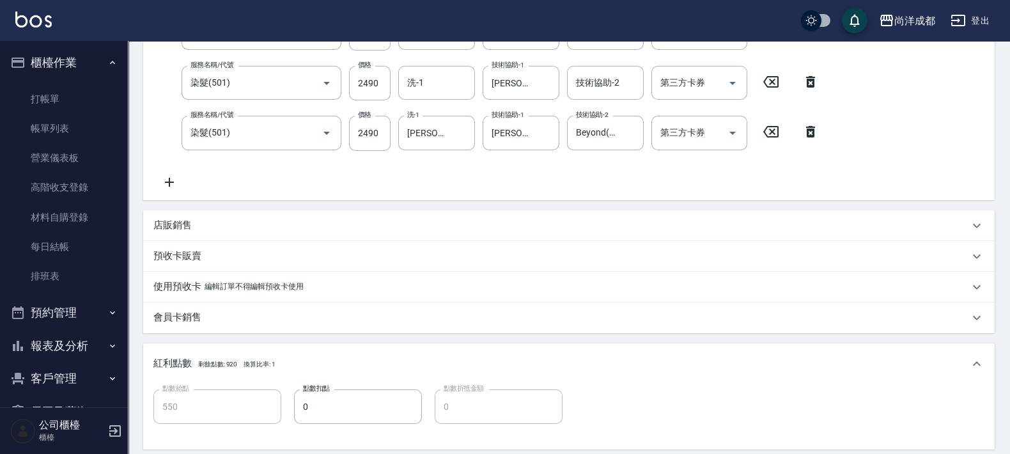
type input "黃文采/0955777886/null"
click at [630, 134] on icon "Clear" at bounding box center [630, 133] width 13 height 13
click at [582, 189] on div "服務名稱/代號 染髮(501) 服務名稱/代號 價格 600 價格 洗-1 洗-1 技術協助-1 技術協助-1 技術協助-2 技術協助-2 第三方卡券 第三方…" at bounding box center [489, 102] width 673 height 173
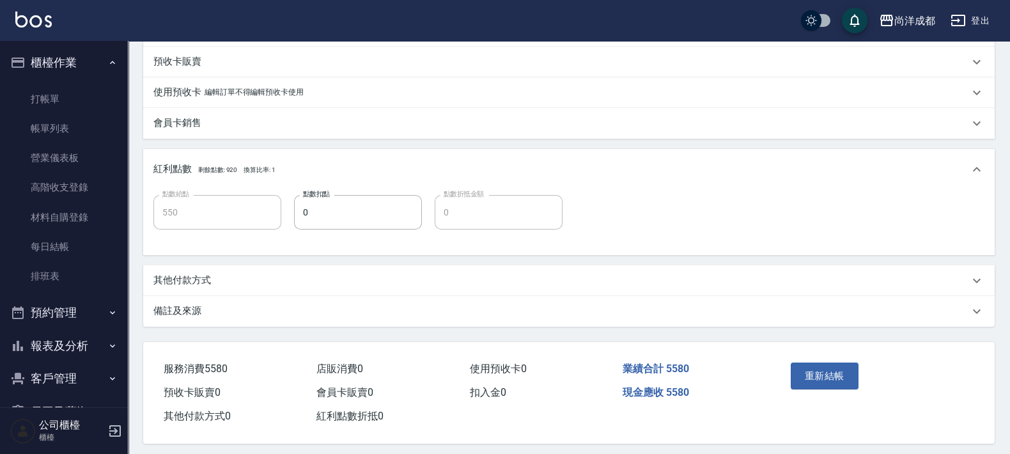
scroll to position [443, 0]
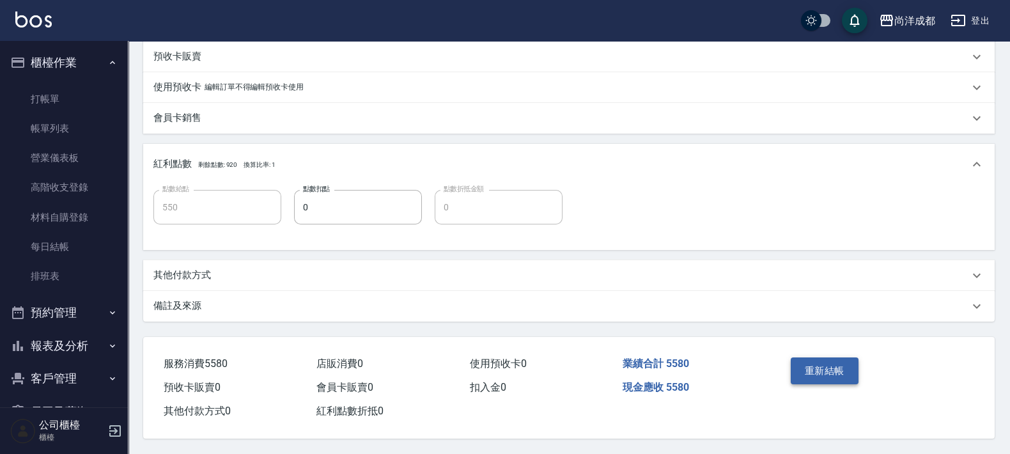
click at [846, 359] on button "重新結帳" at bounding box center [825, 370] width 68 height 27
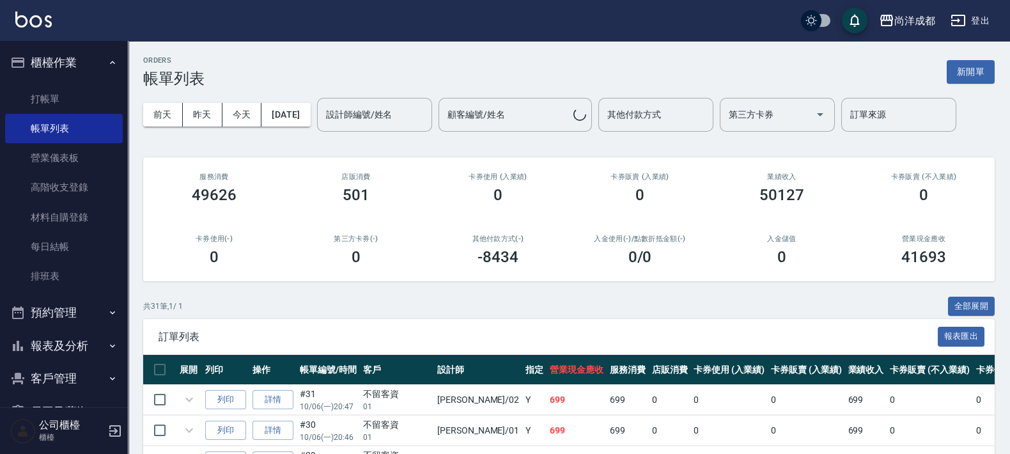
drag, startPoint x: 62, startPoint y: 359, endPoint x: 58, endPoint y: 353, distance: 6.8
click at [62, 357] on button "報表及分析" at bounding box center [64, 345] width 118 height 33
click at [75, 376] on link "報表目錄" at bounding box center [64, 381] width 118 height 29
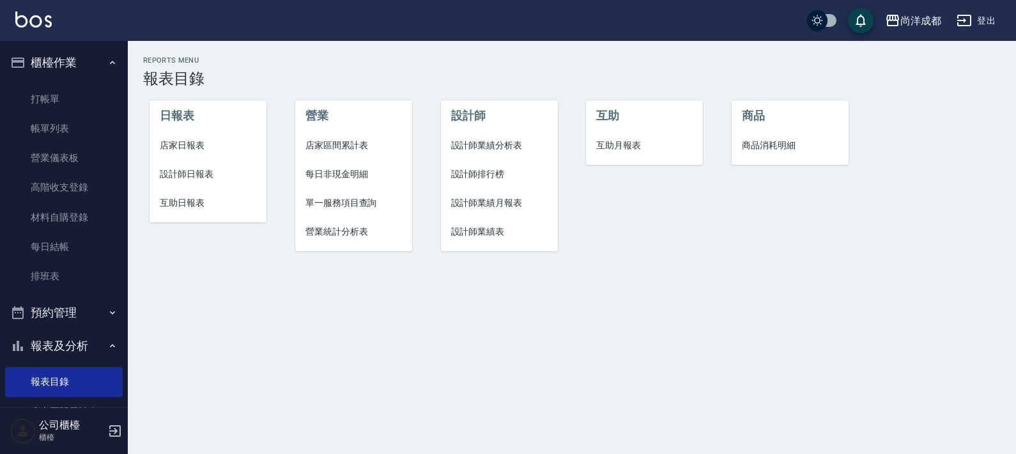
click at [196, 202] on span "互助日報表" at bounding box center [208, 202] width 97 height 13
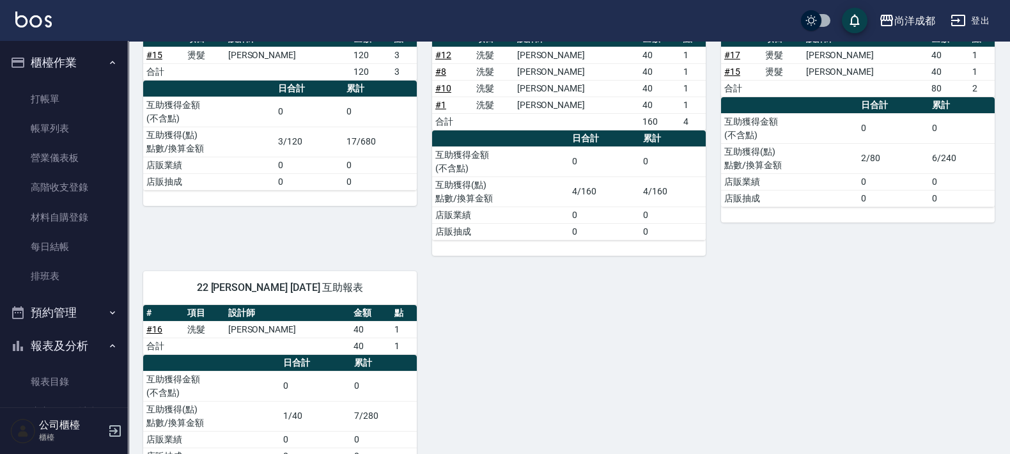
scroll to position [585, 0]
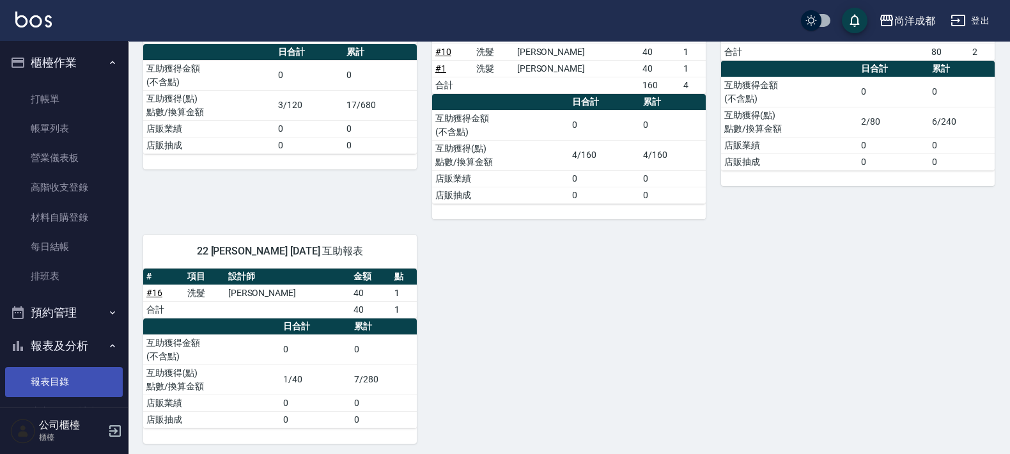
click at [39, 371] on link "報表目錄" at bounding box center [64, 381] width 118 height 29
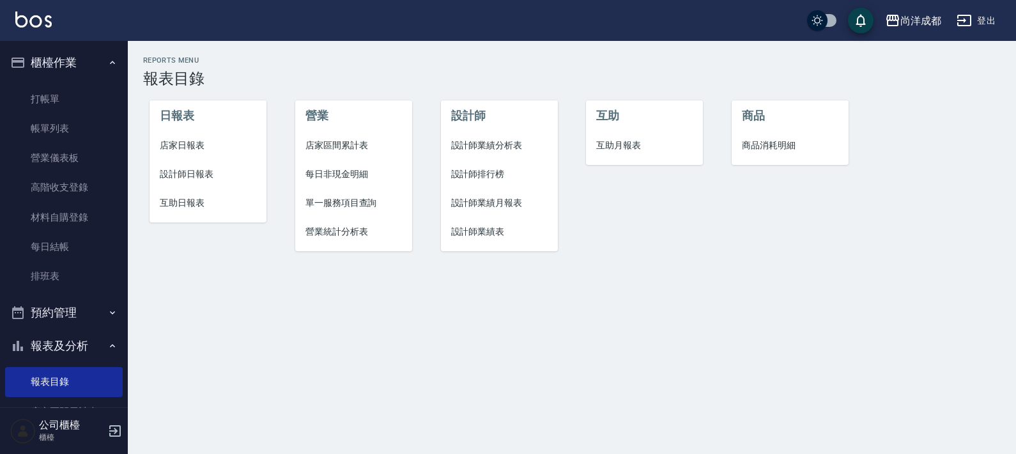
click at [195, 141] on span "店家日報表" at bounding box center [208, 145] width 97 height 13
